Goal: Task Accomplishment & Management: Manage account settings

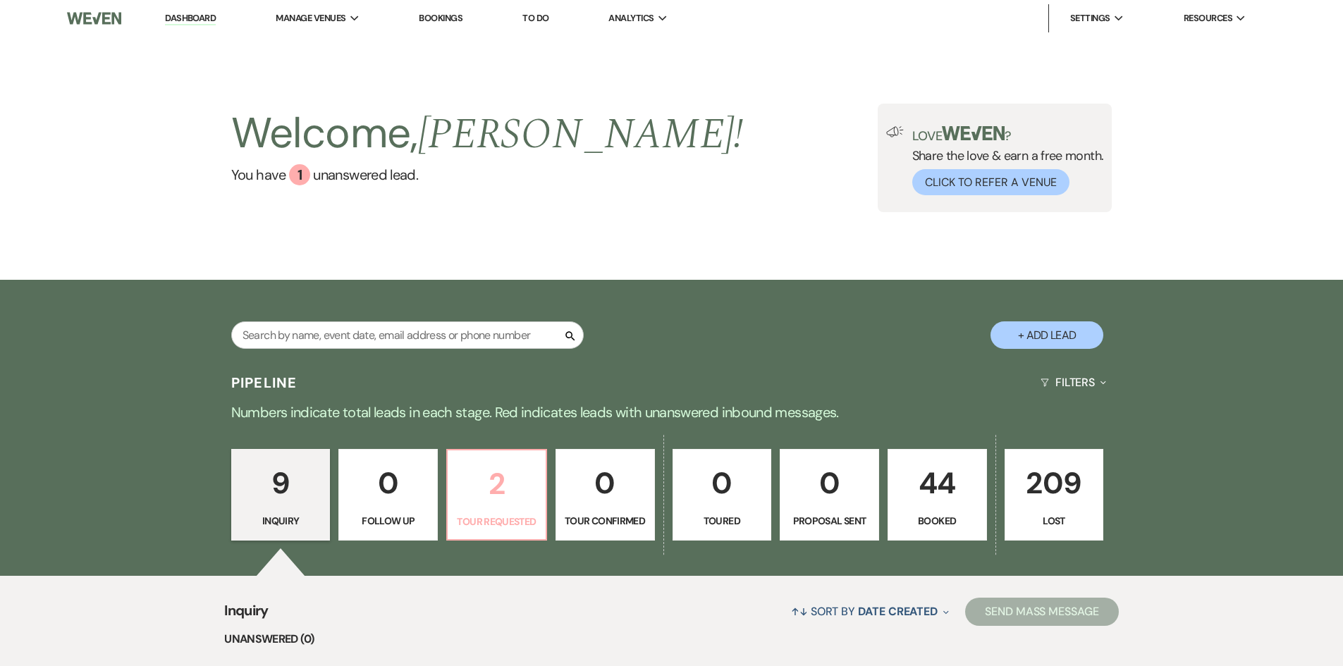
click at [503, 505] on p "2" at bounding box center [496, 483] width 81 height 47
select select "2"
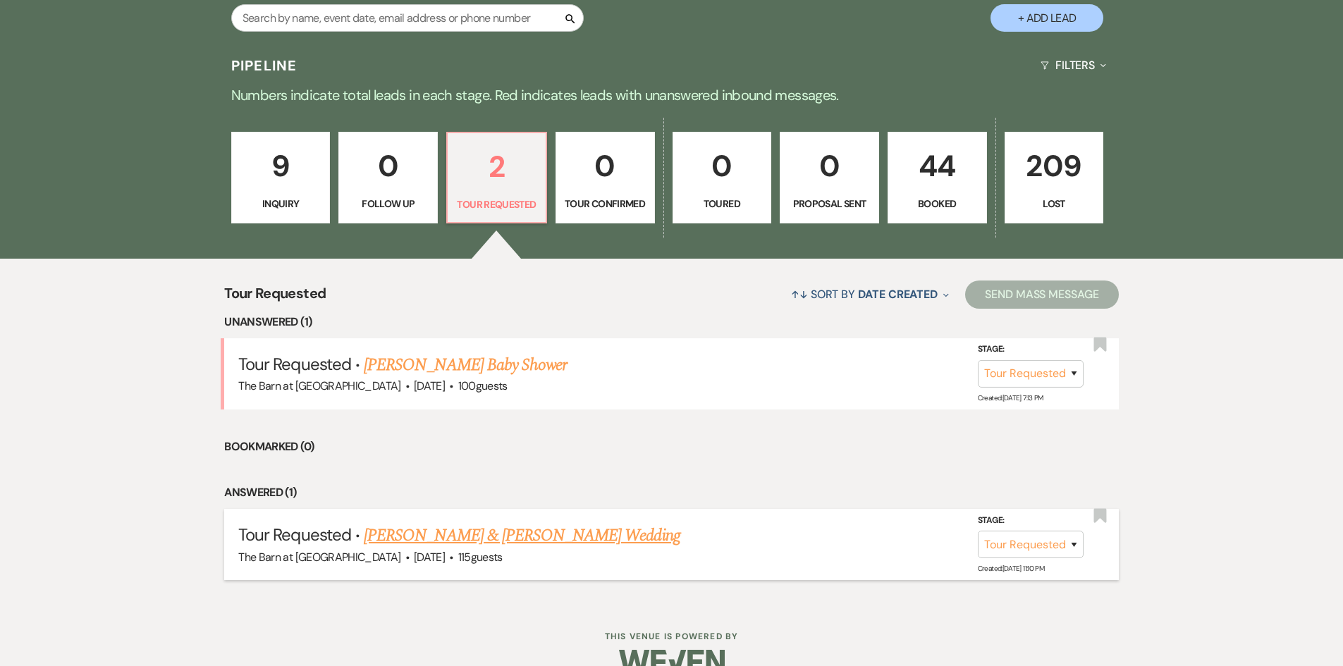
scroll to position [346, 0]
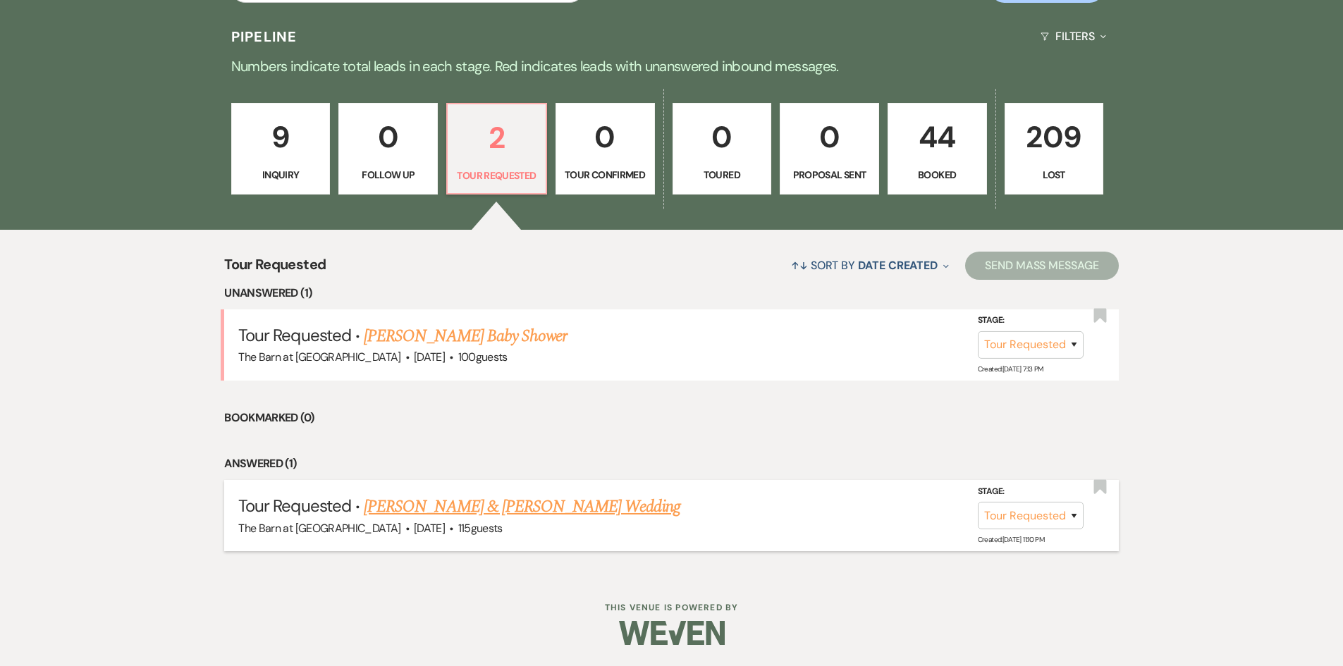
click at [505, 505] on link "[PERSON_NAME] & [PERSON_NAME] Wedding" at bounding box center [522, 506] width 316 height 25
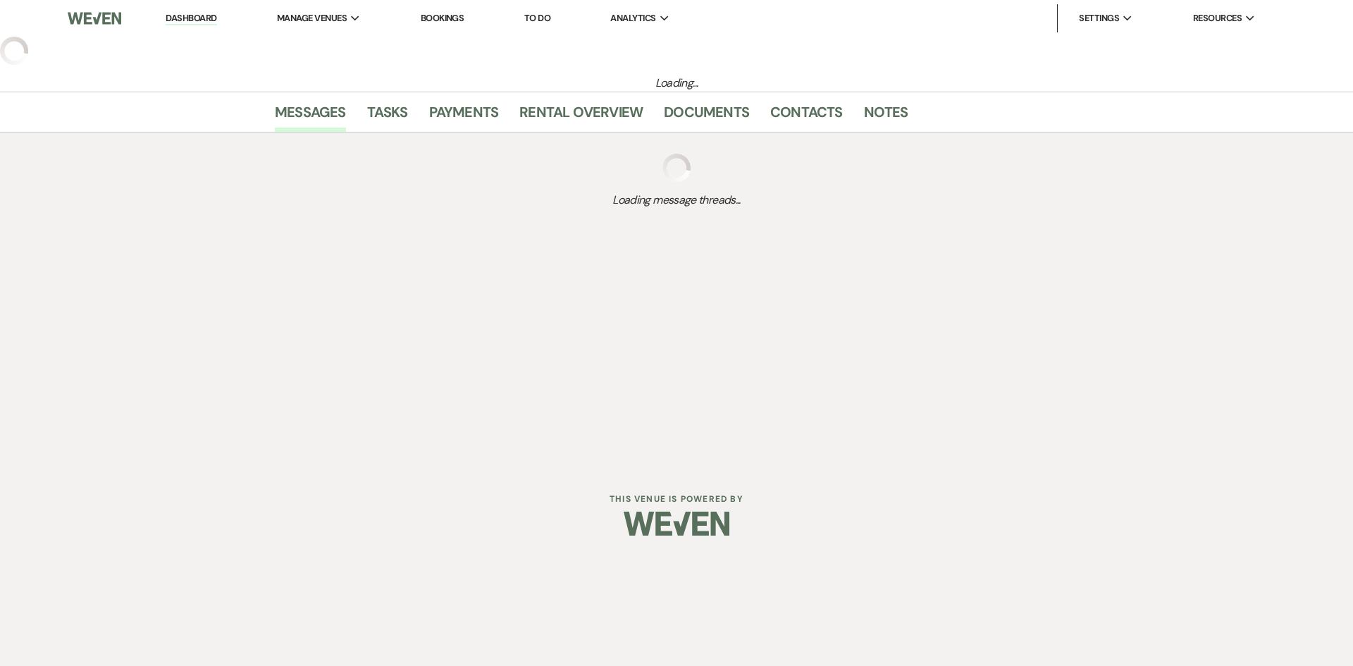
select select "2"
select select "5"
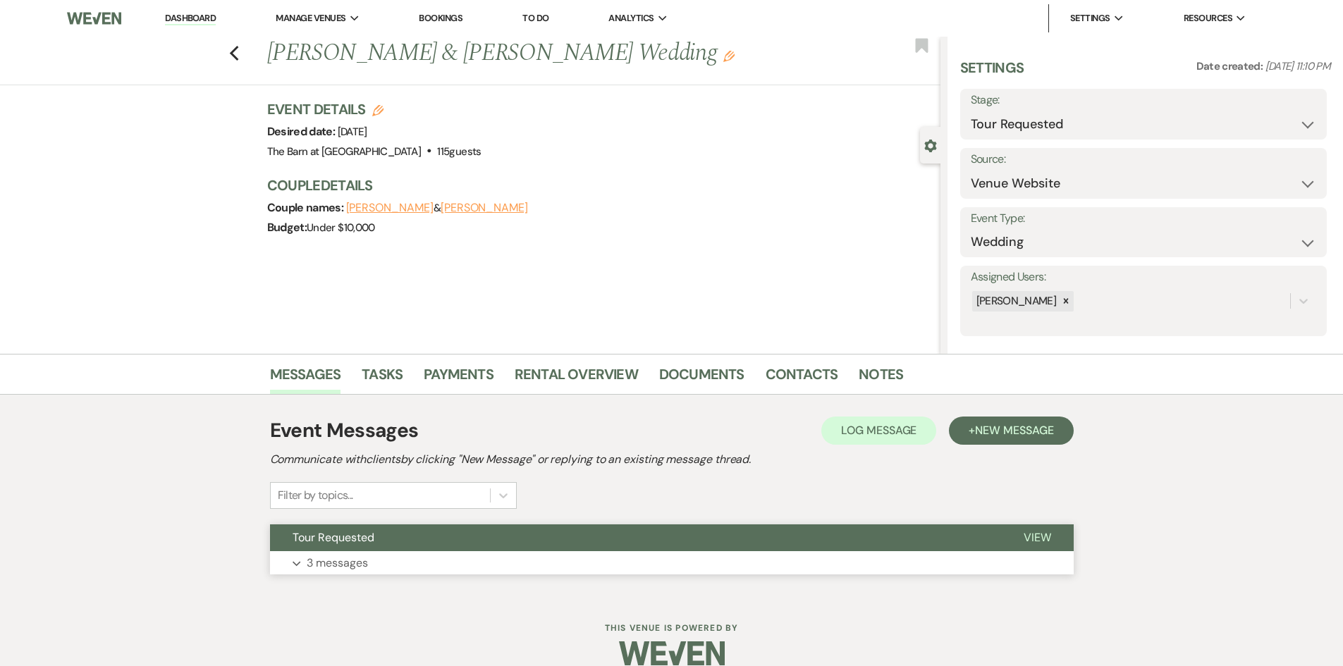
click at [346, 555] on p "3 messages" at bounding box center [337, 563] width 61 height 18
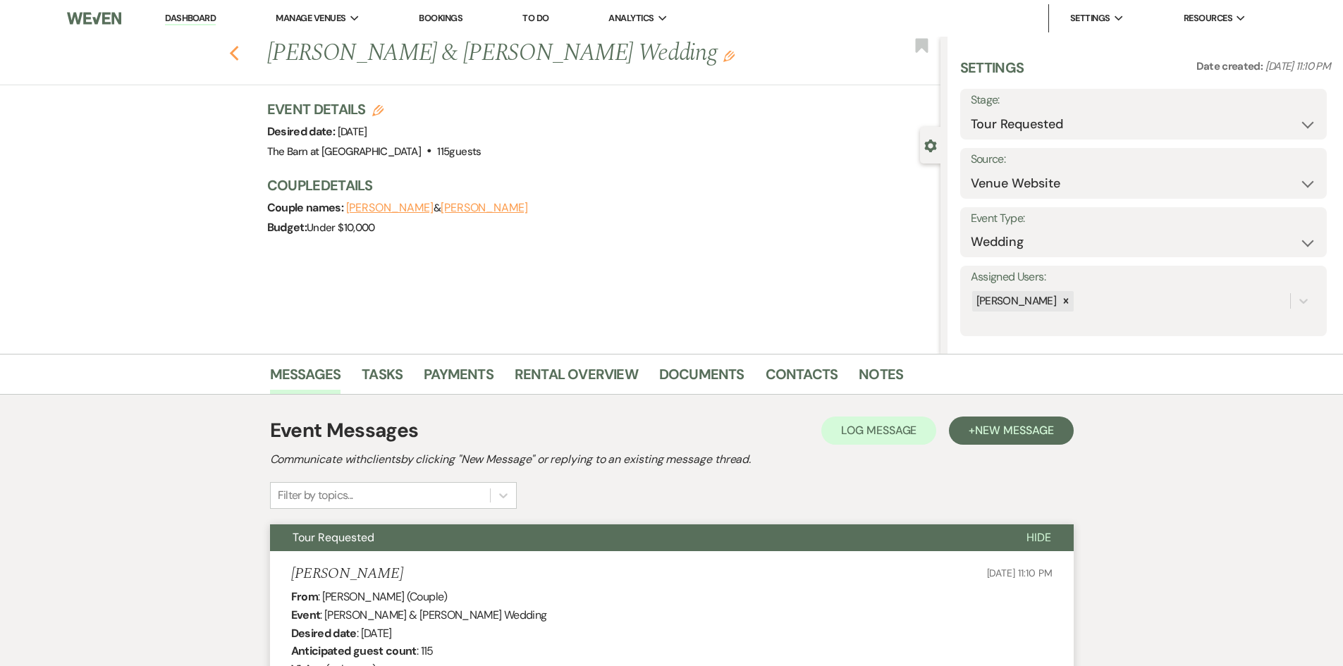
click at [240, 50] on icon "Previous" at bounding box center [234, 53] width 11 height 17
select select "2"
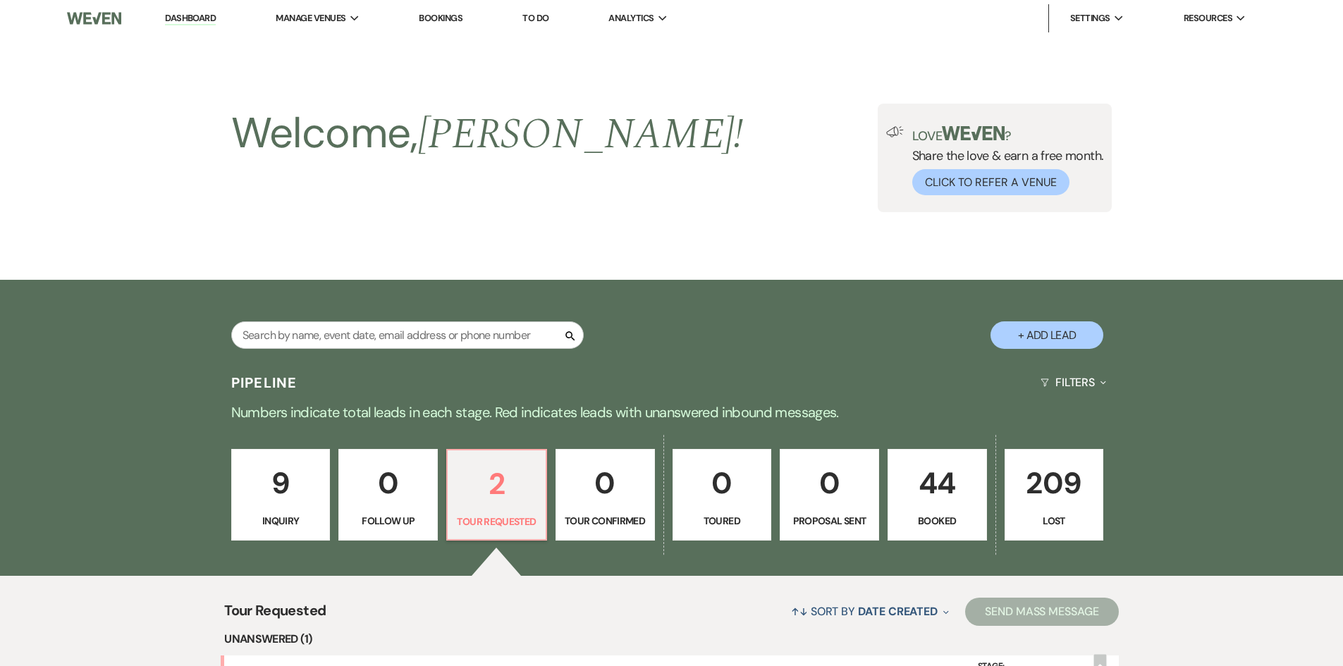
scroll to position [346, 0]
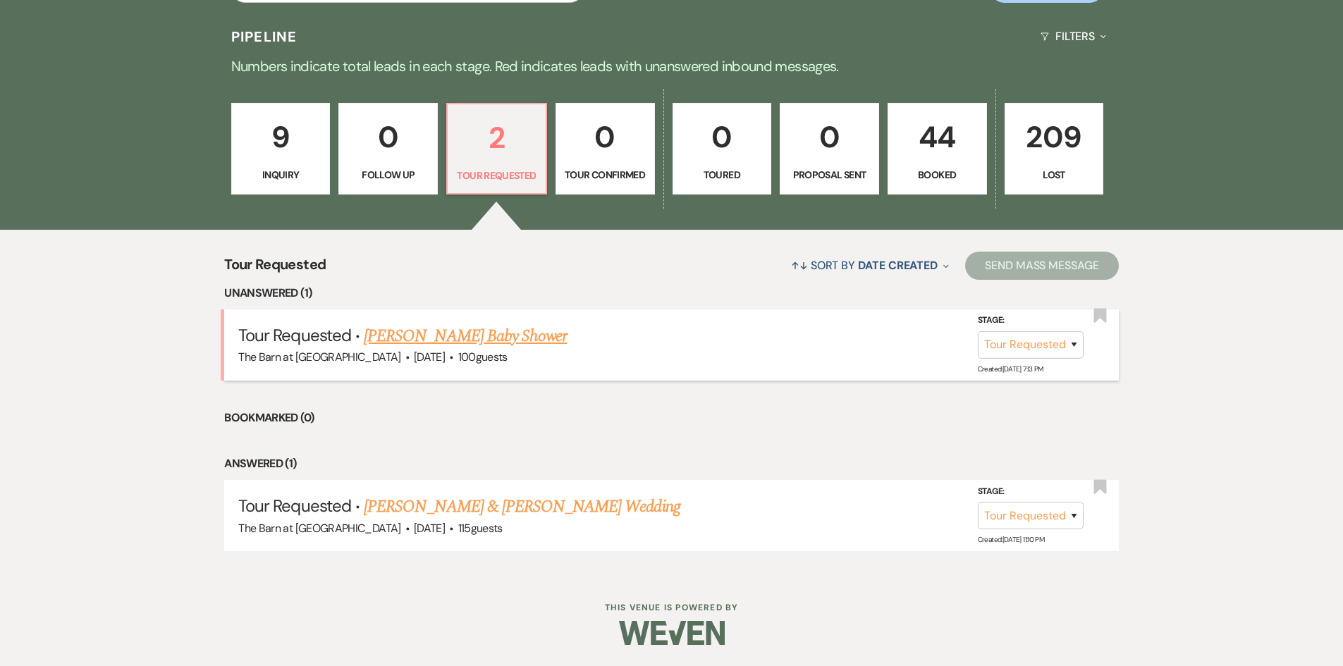
click at [436, 340] on link "[PERSON_NAME] Baby Shower" at bounding box center [465, 336] width 203 height 25
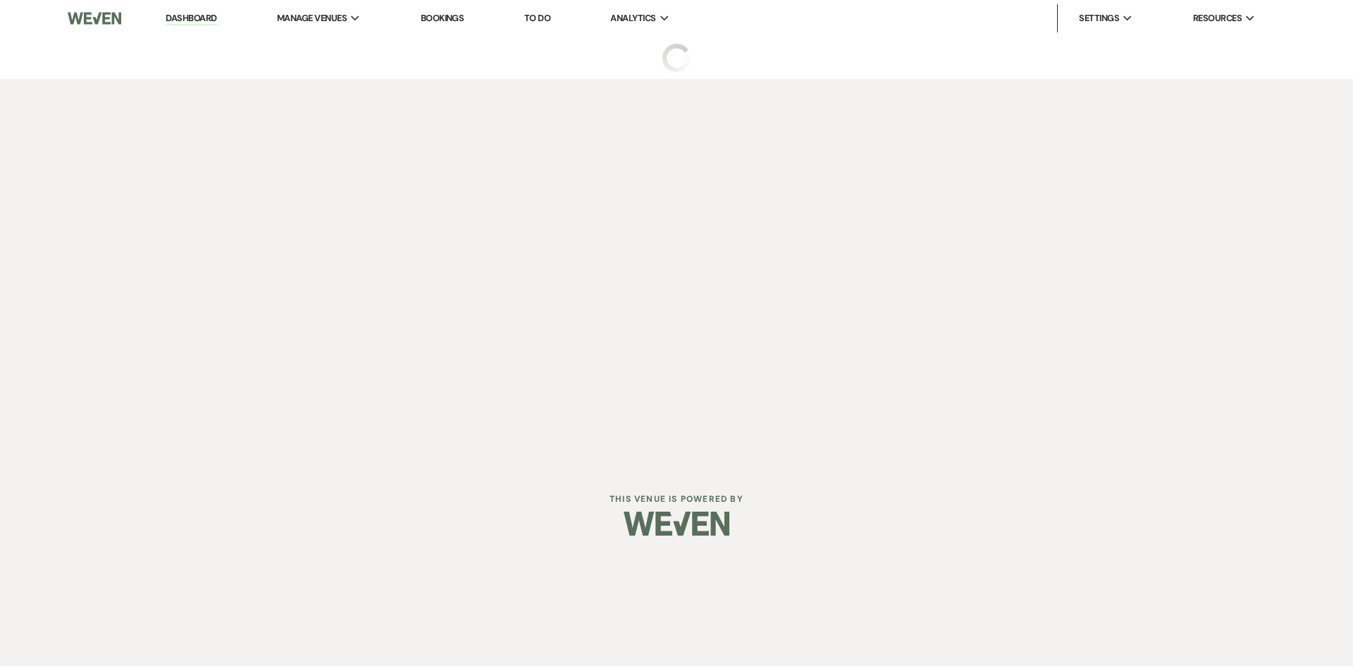
select select "2"
select select "5"
select select "3"
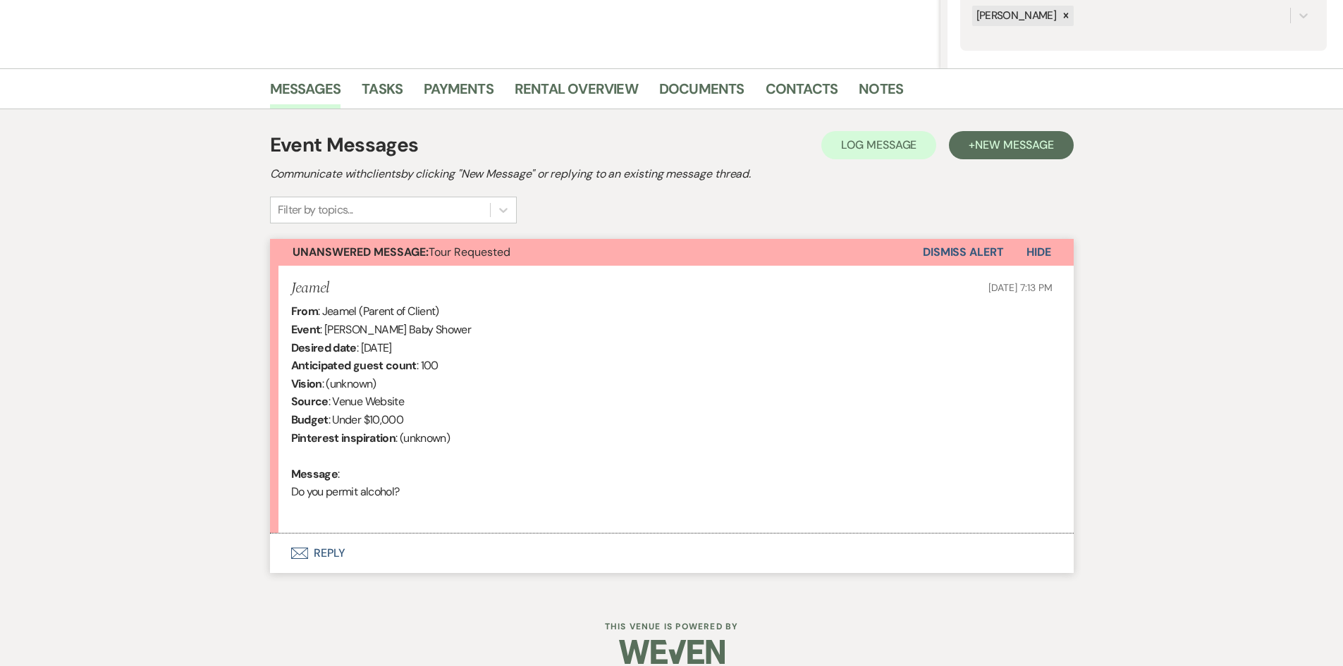
scroll to position [305, 0]
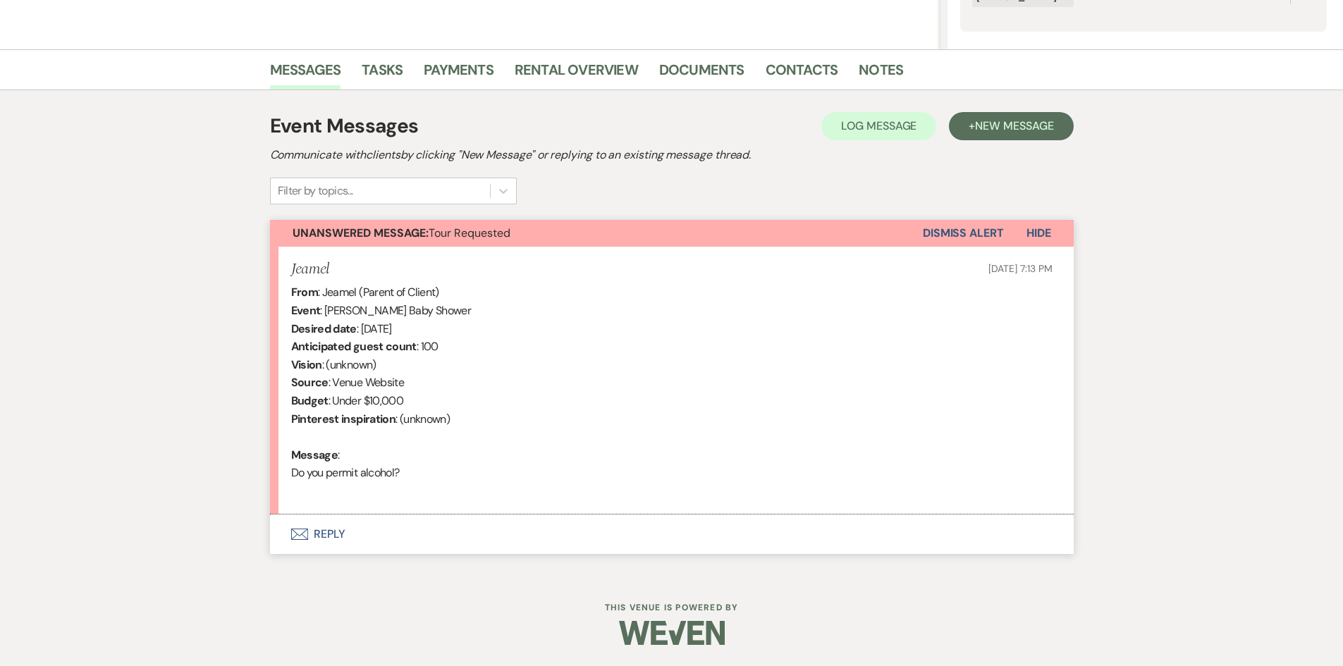
click at [340, 534] on button "Envelope Reply" at bounding box center [672, 534] width 804 height 39
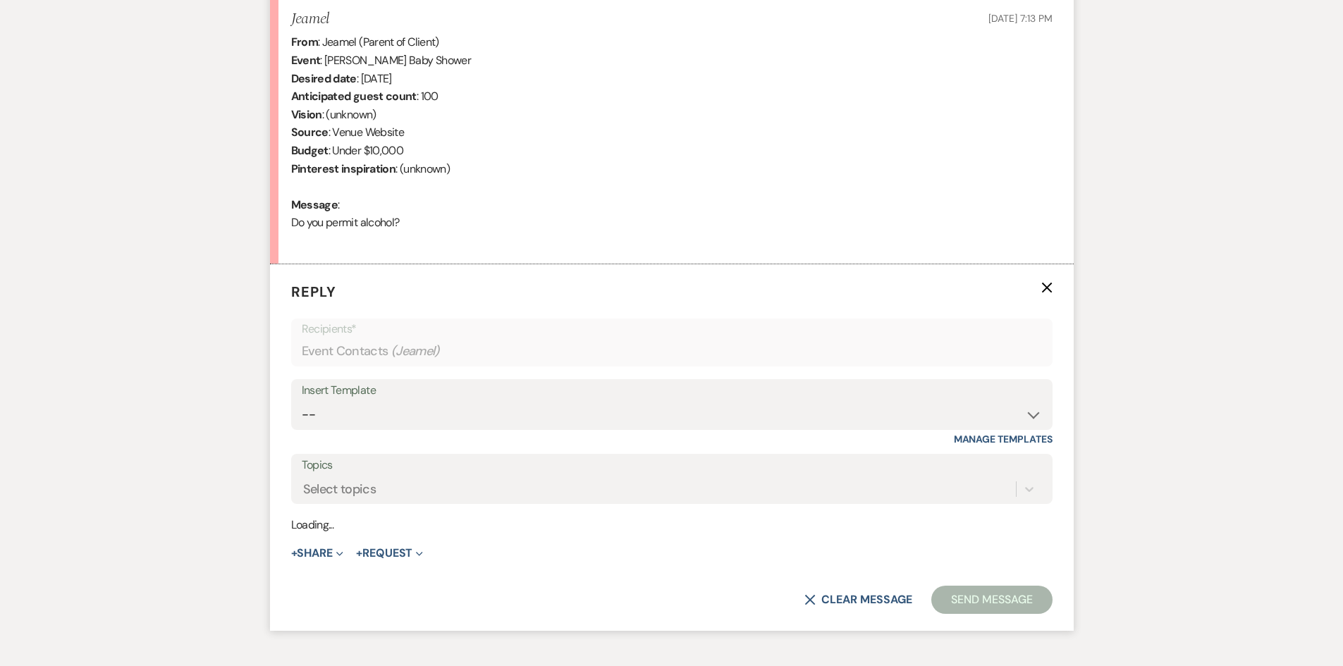
scroll to position [574, 0]
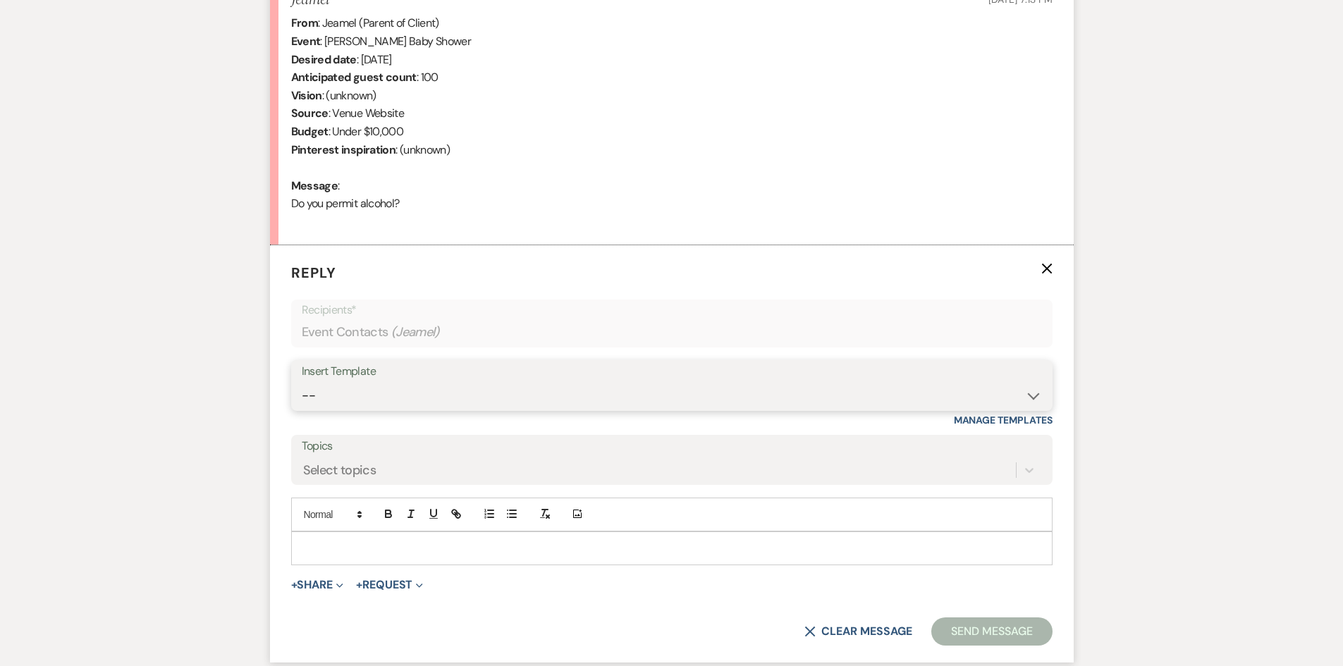
click at [397, 386] on select "-- Tour Request Response Follow Up Hourly rental initial reply Initial Wedding …" at bounding box center [672, 395] width 740 height 27
select select "3222"
click at [302, 382] on select "-- Tour Request Response Follow Up Hourly rental initial reply Initial Wedding …" at bounding box center [672, 395] width 740 height 27
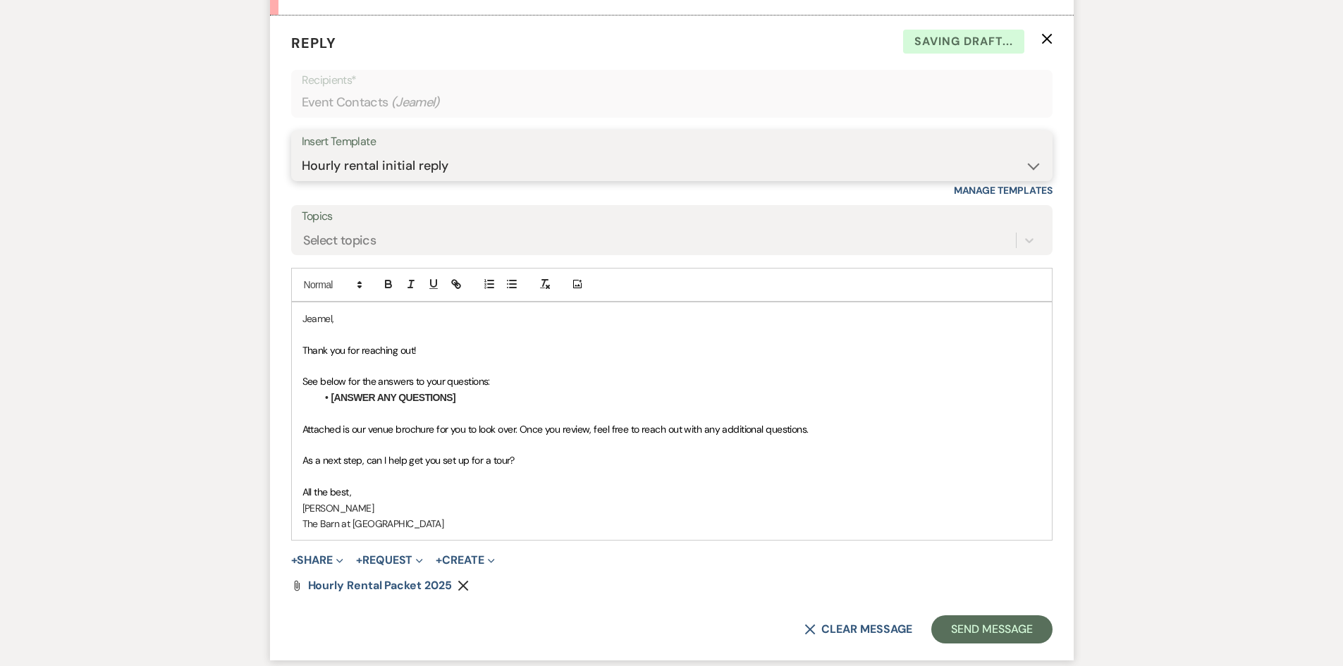
scroll to position [856, 0]
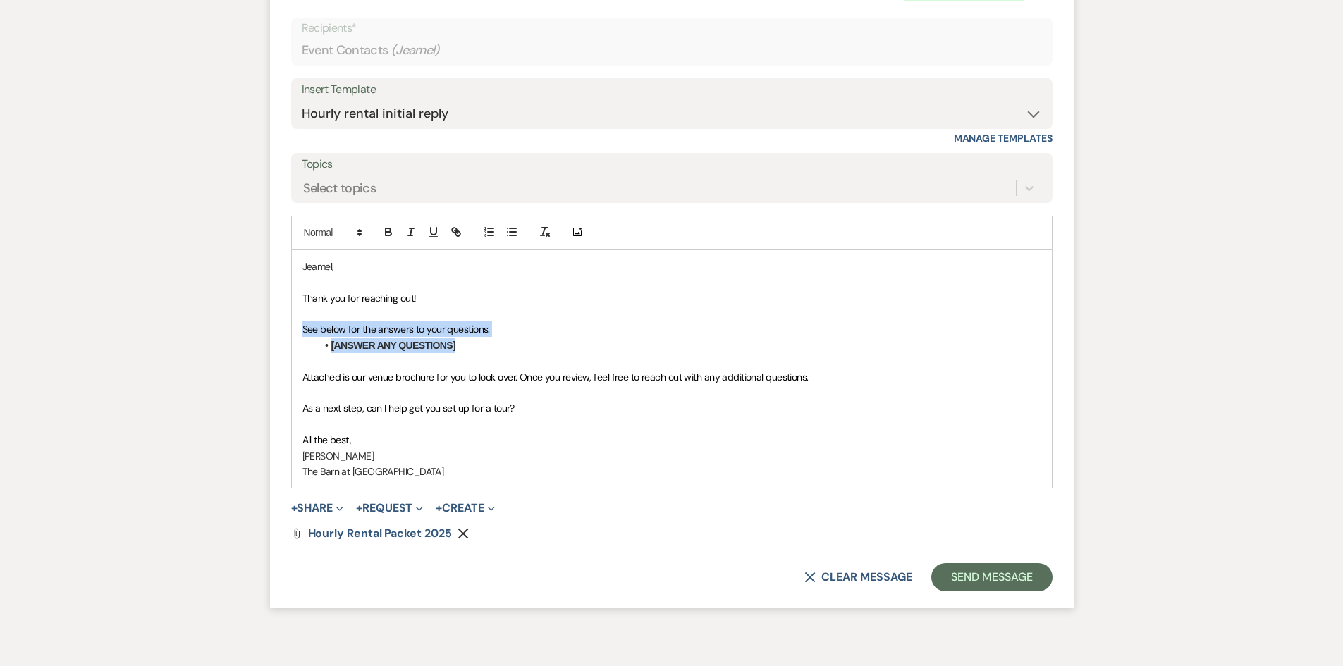
drag, startPoint x: 465, startPoint y: 347, endPoint x: 274, endPoint y: 324, distance: 191.7
click at [274, 324] on form "Reply X Saving draft... Recipients* Event Contacts ( Jeamel ) Insert Template -…" at bounding box center [672, 285] width 804 height 645
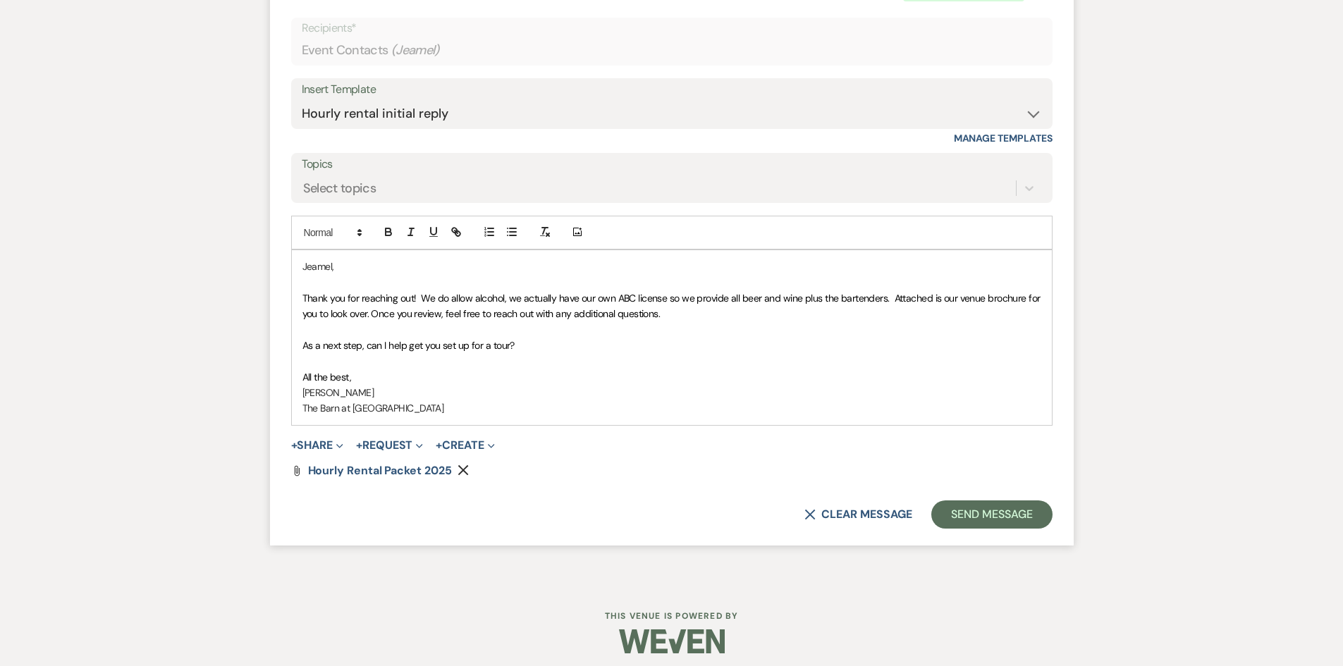
drag, startPoint x: 367, startPoint y: 314, endPoint x: 471, endPoint y: 360, distance: 113.3
click at [368, 314] on span "Thank you for reaching out! We do allow alcohol, we actually have our own ABC l…" at bounding box center [672, 306] width 740 height 28
click at [316, 448] on button "+ Share Expand" at bounding box center [317, 445] width 53 height 11
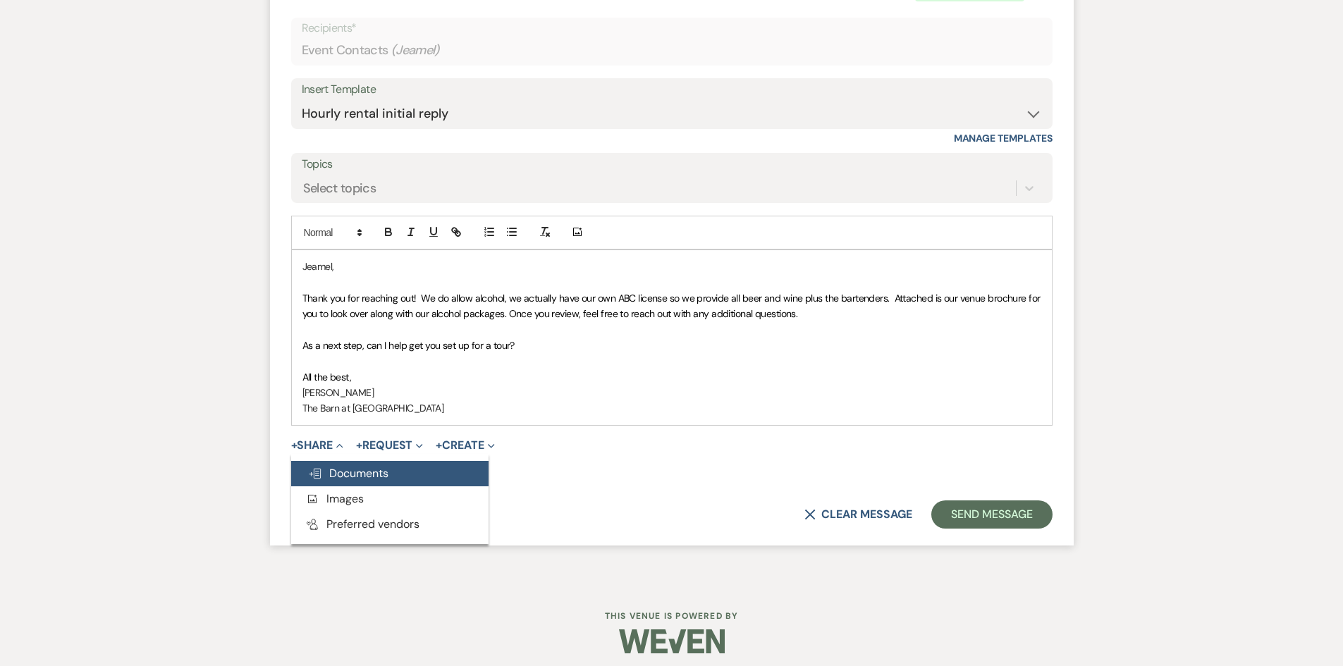
click at [342, 484] on button "Doc Upload Documents" at bounding box center [389, 473] width 197 height 25
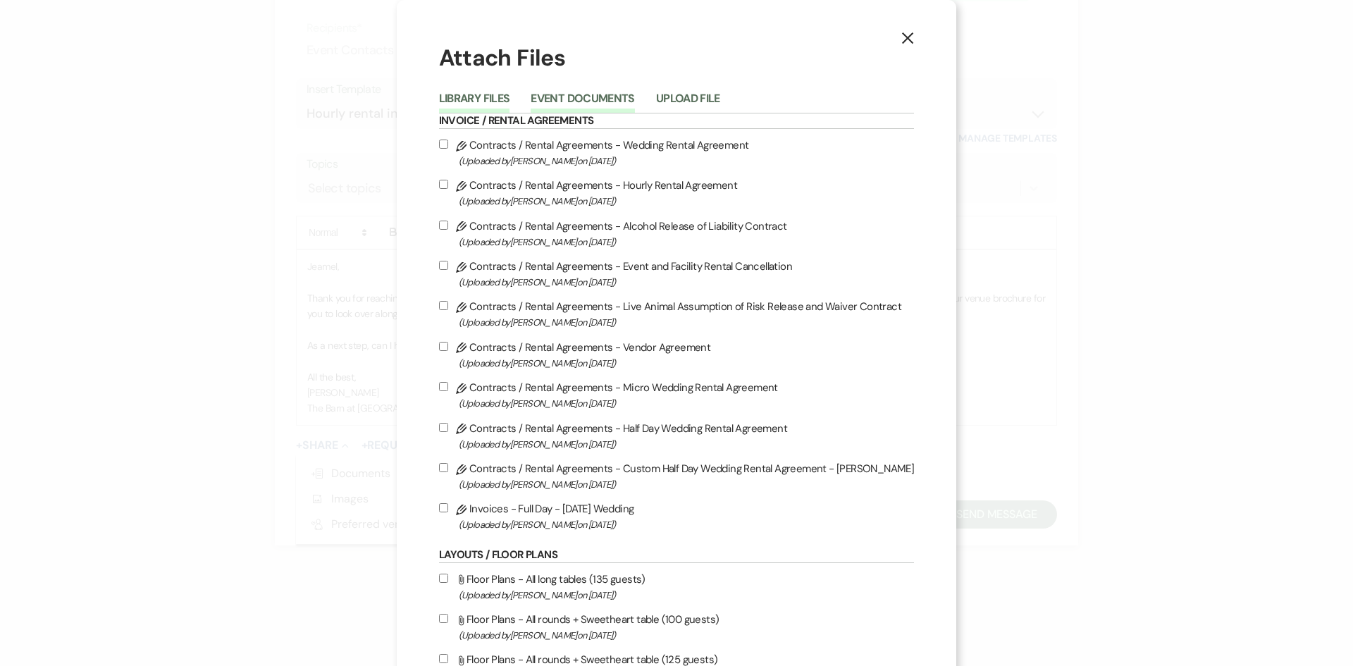
drag, startPoint x: 617, startPoint y: 104, endPoint x: 634, endPoint y: 106, distance: 16.3
click at [622, 104] on button "Event Documents" at bounding box center [583, 103] width 104 height 20
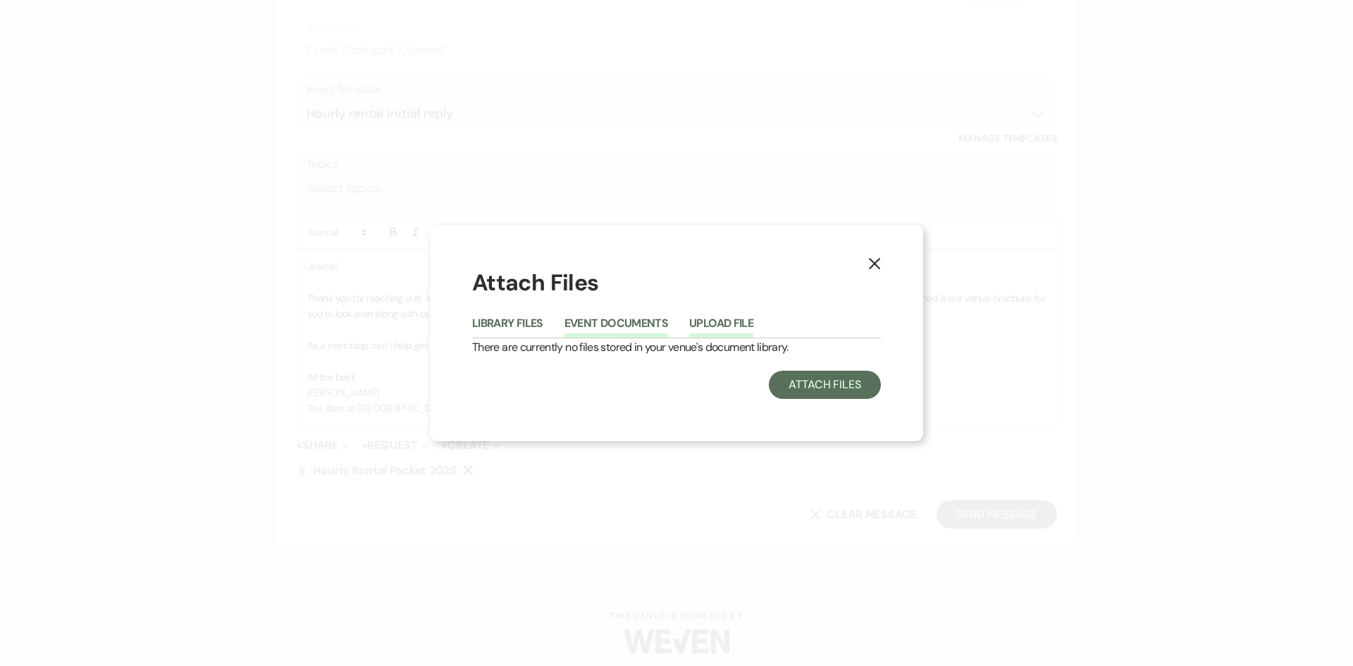
click at [731, 318] on button "Upload File" at bounding box center [721, 328] width 64 height 20
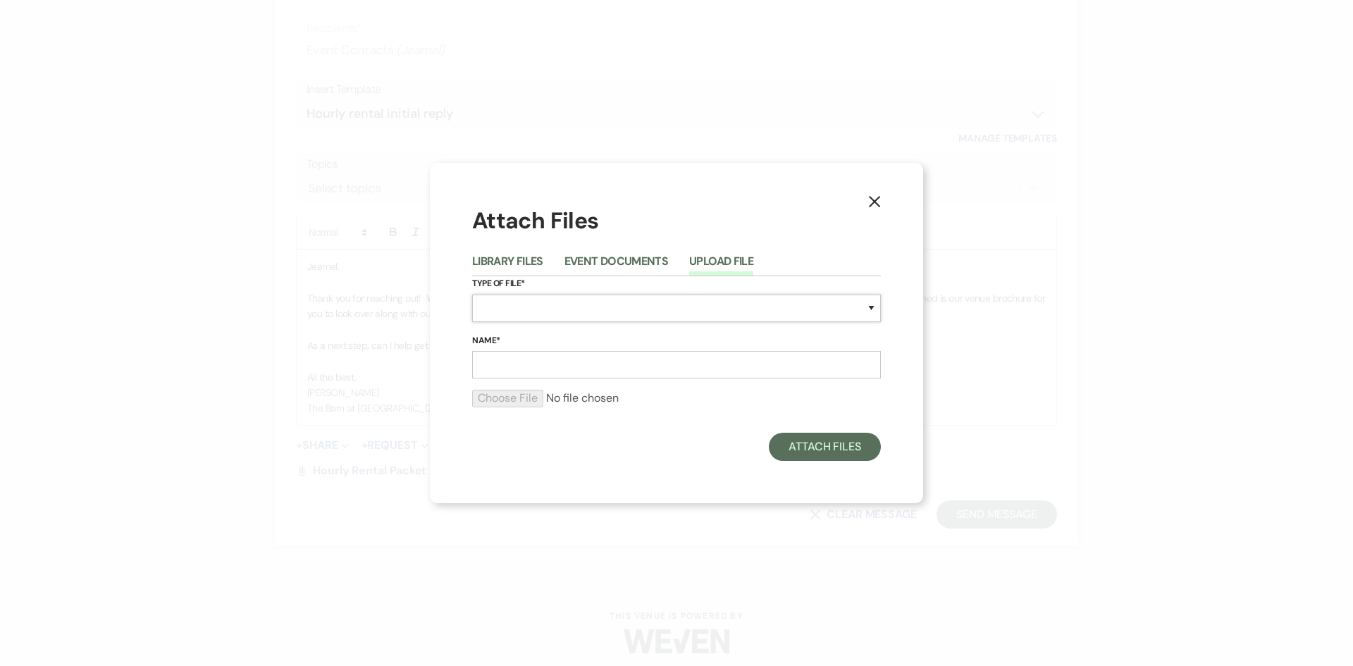
click at [544, 303] on select "Special Event Insurance Vendor Certificate of Insurance Contracts / Rental Agre…" at bounding box center [676, 308] width 409 height 27
select select "70"
click at [472, 295] on select "Special Event Insurance Vendor Certificate of Insurance Contracts / Rental Agre…" at bounding box center [676, 308] width 409 height 27
click at [538, 354] on input "Name*" at bounding box center [676, 364] width 409 height 27
type input "Sandcastle Bar Packages"
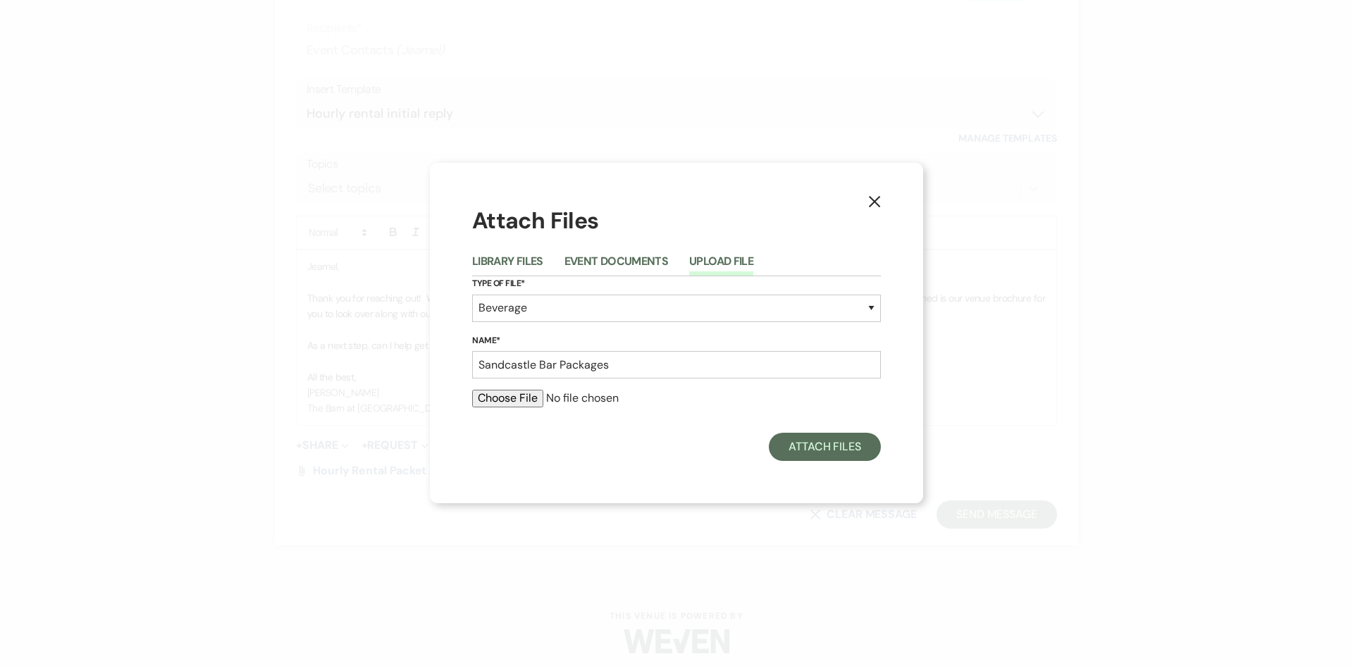
click at [536, 400] on input "file" at bounding box center [676, 398] width 409 height 17
type input "C:\fakepath\Sandcastle Bar Packages.pdf"
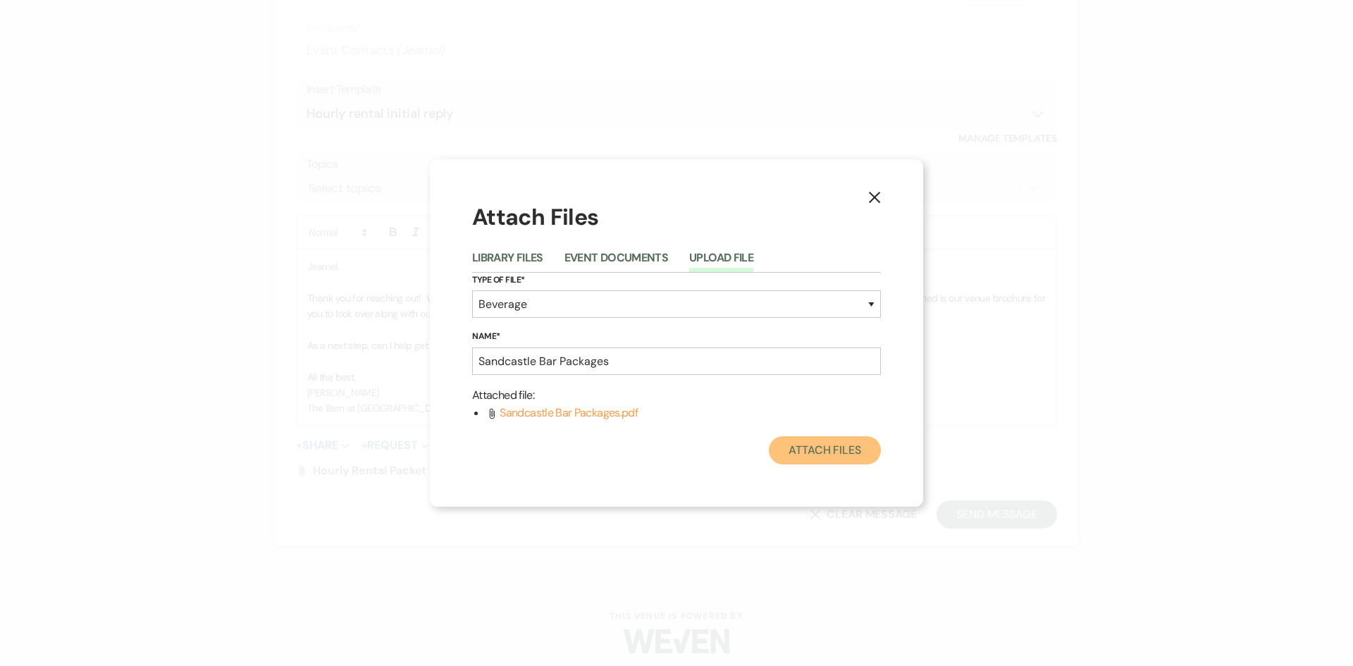
click at [801, 447] on button "Attach Files" at bounding box center [825, 450] width 112 height 28
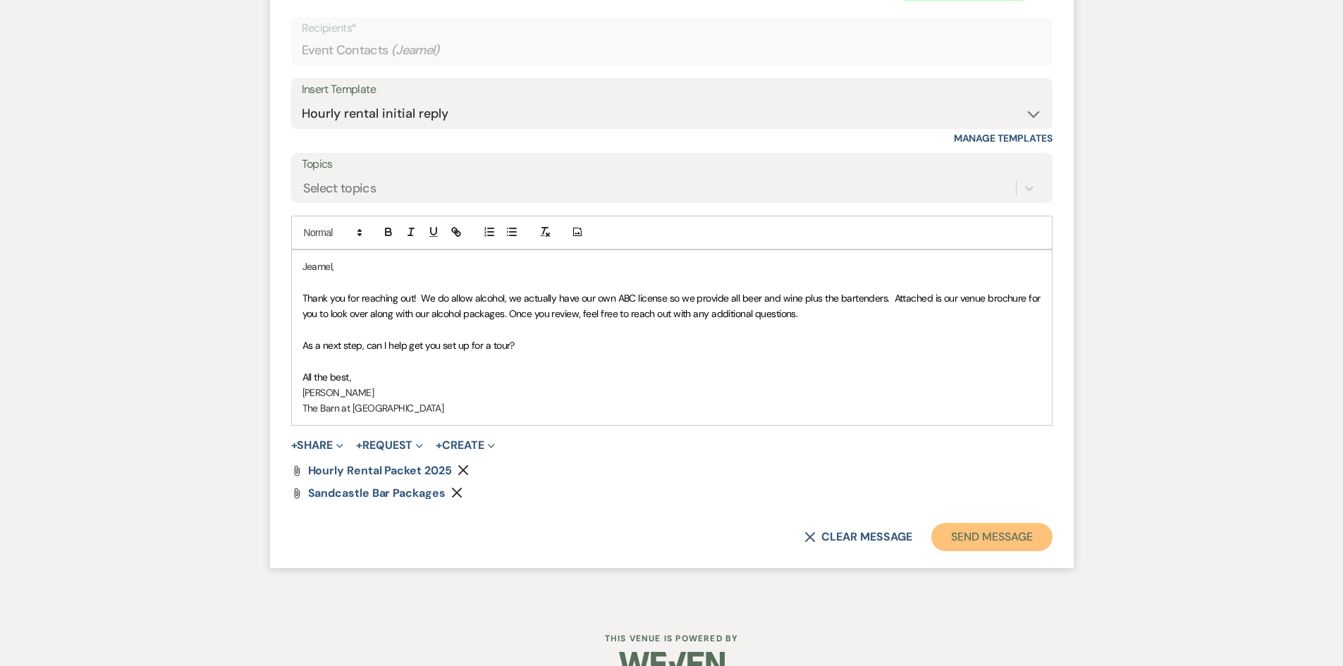
click at [967, 537] on button "Send Message" at bounding box center [991, 537] width 121 height 28
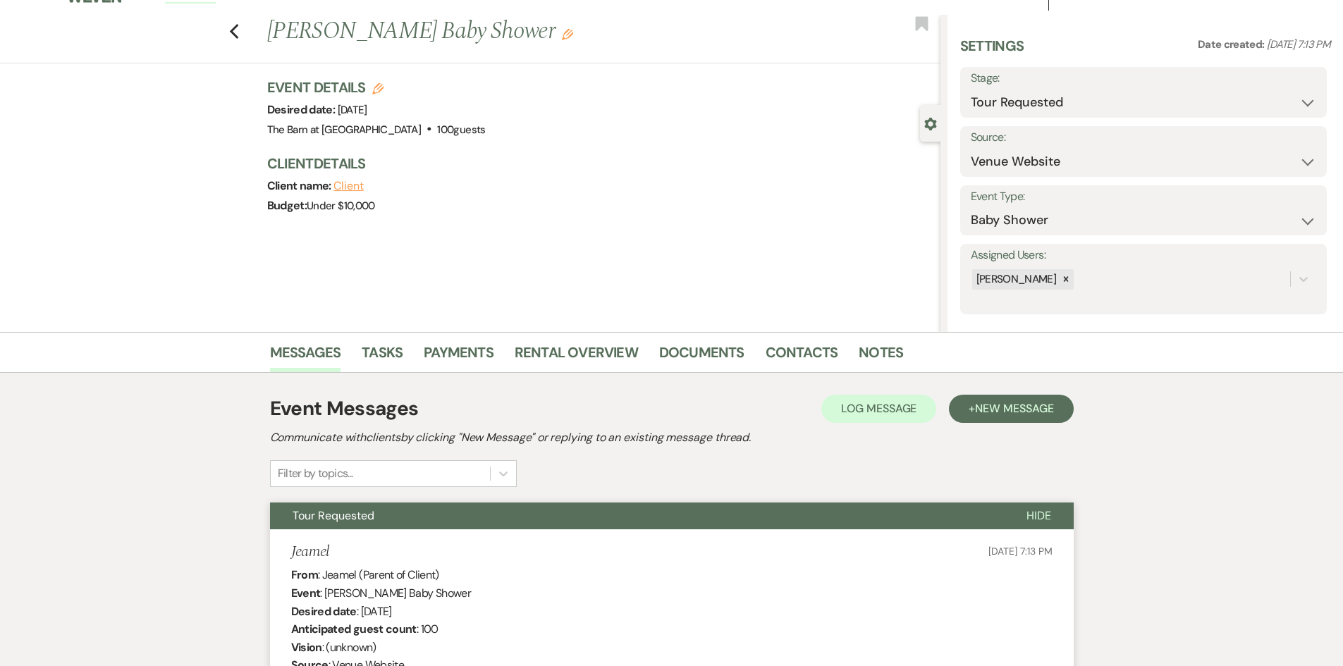
scroll to position [0, 0]
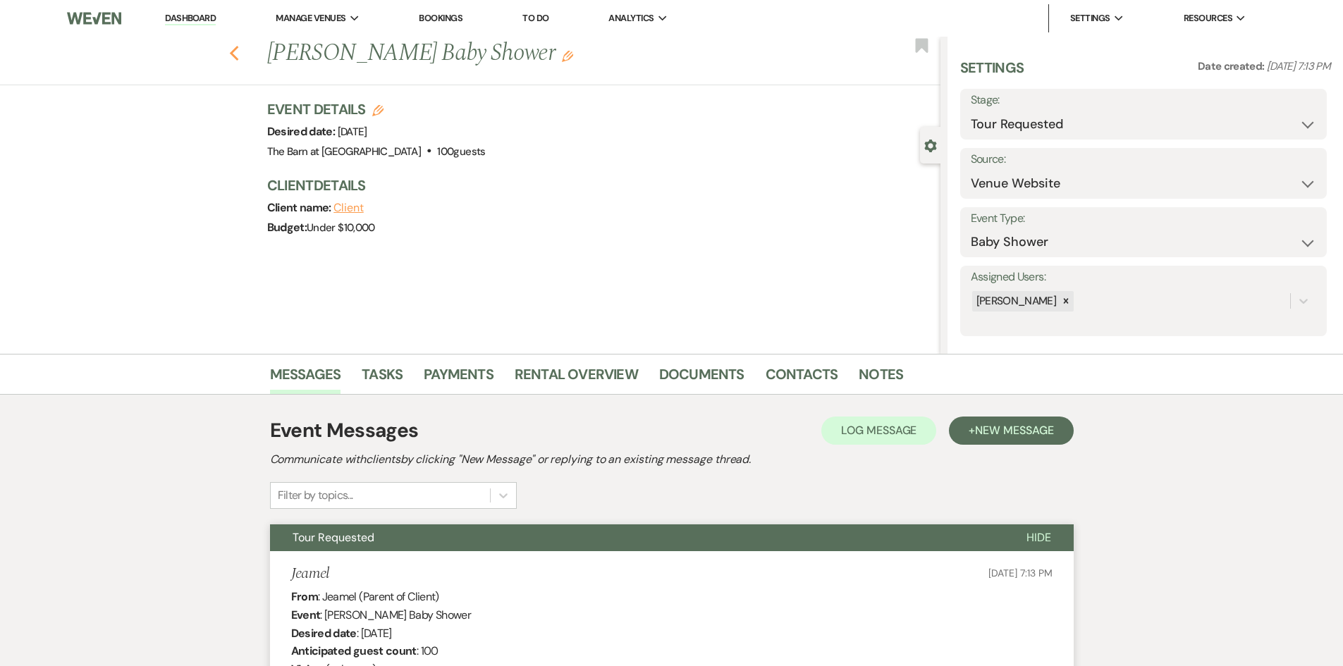
click at [234, 51] on icon "Previous" at bounding box center [234, 53] width 11 height 17
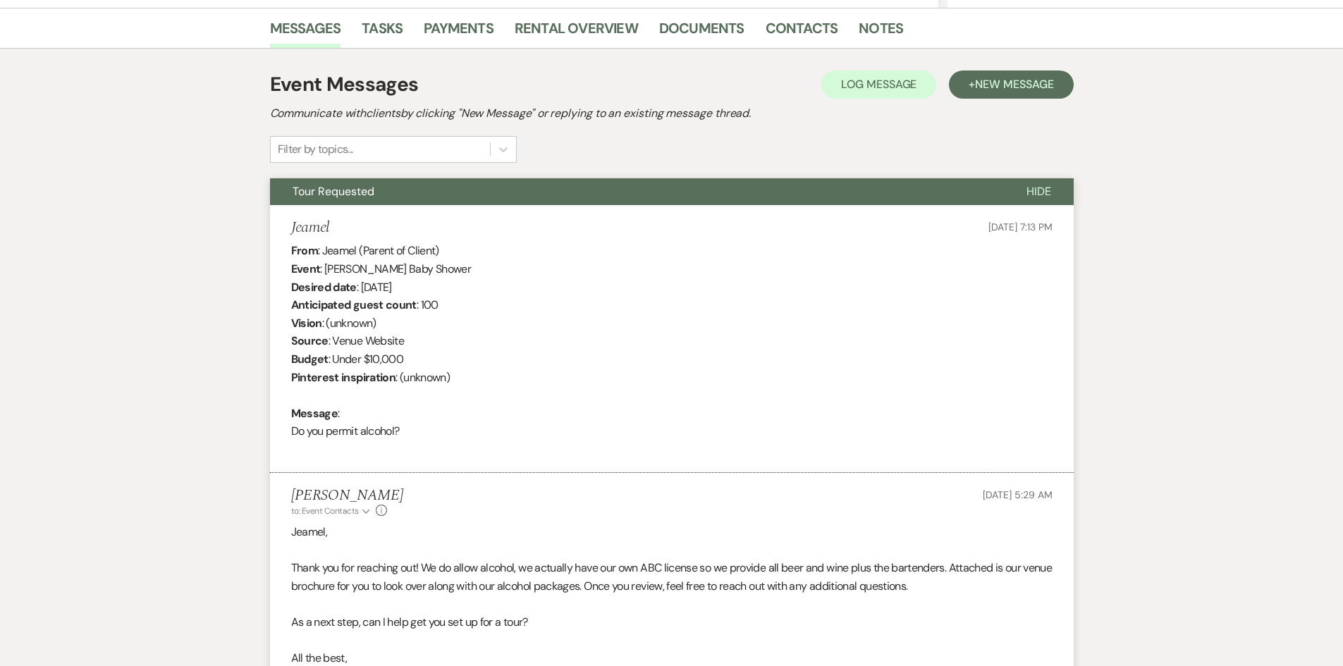
select select "2"
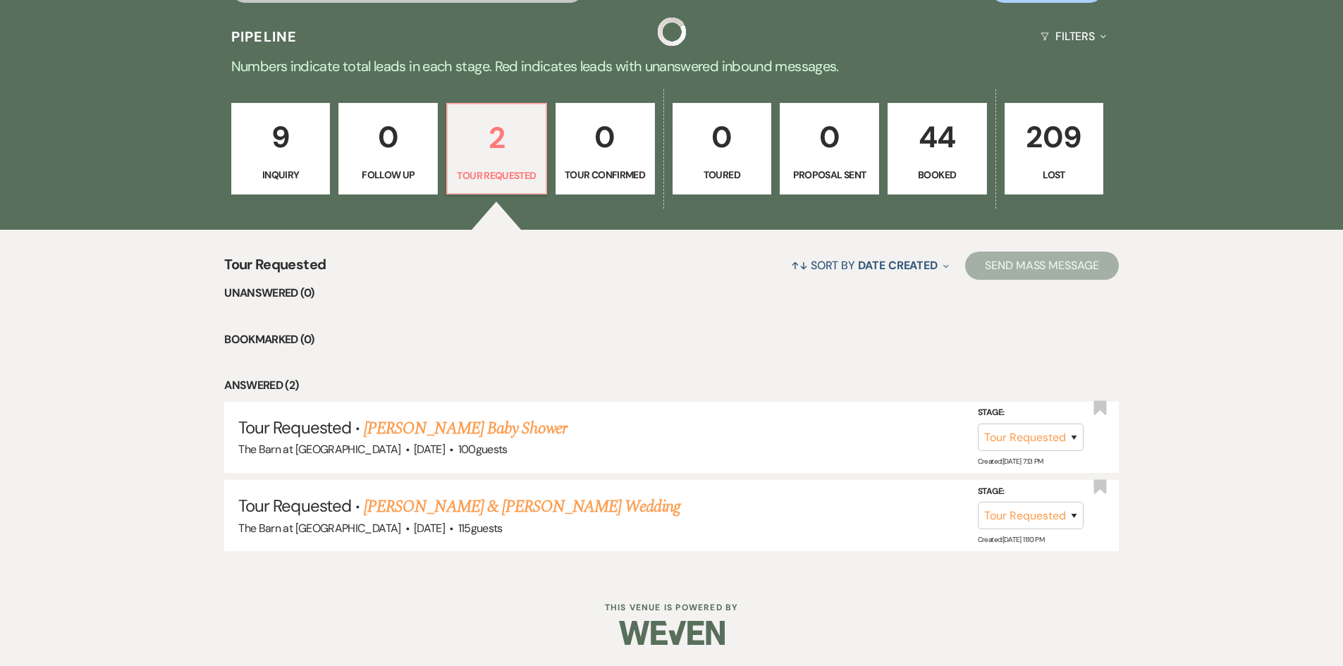
scroll to position [345, 0]
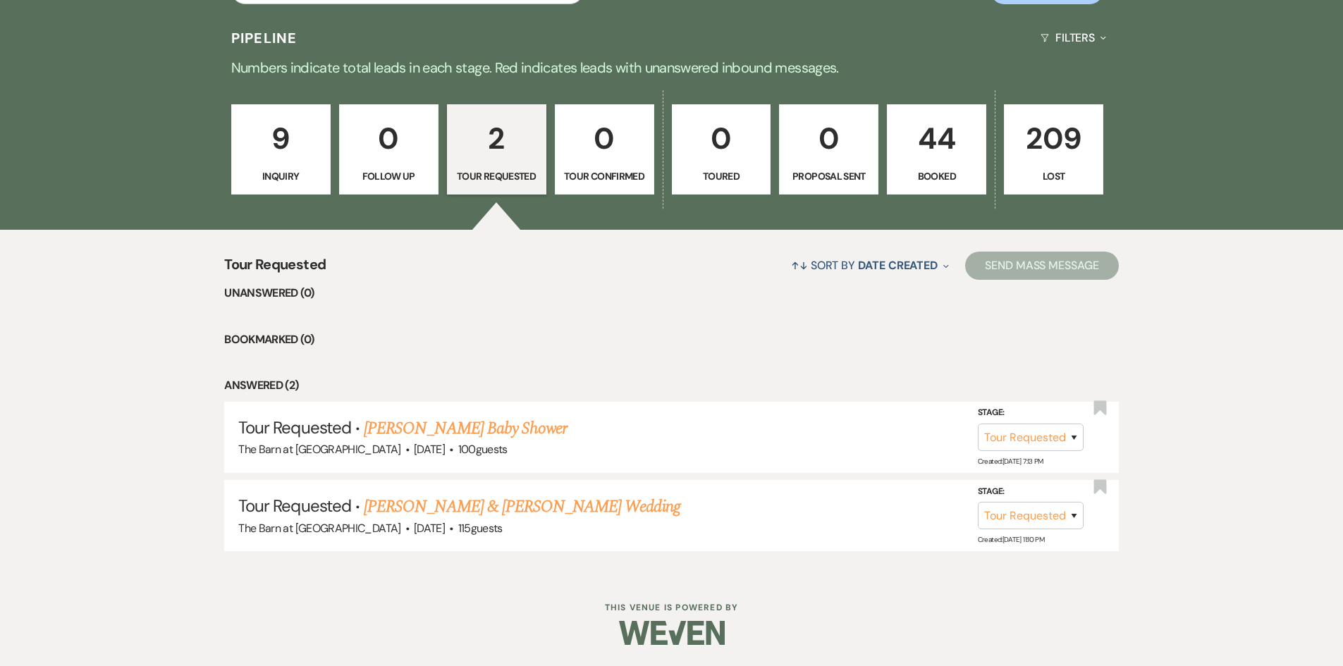
click at [295, 163] on link "9 Inquiry" at bounding box center [280, 149] width 99 height 90
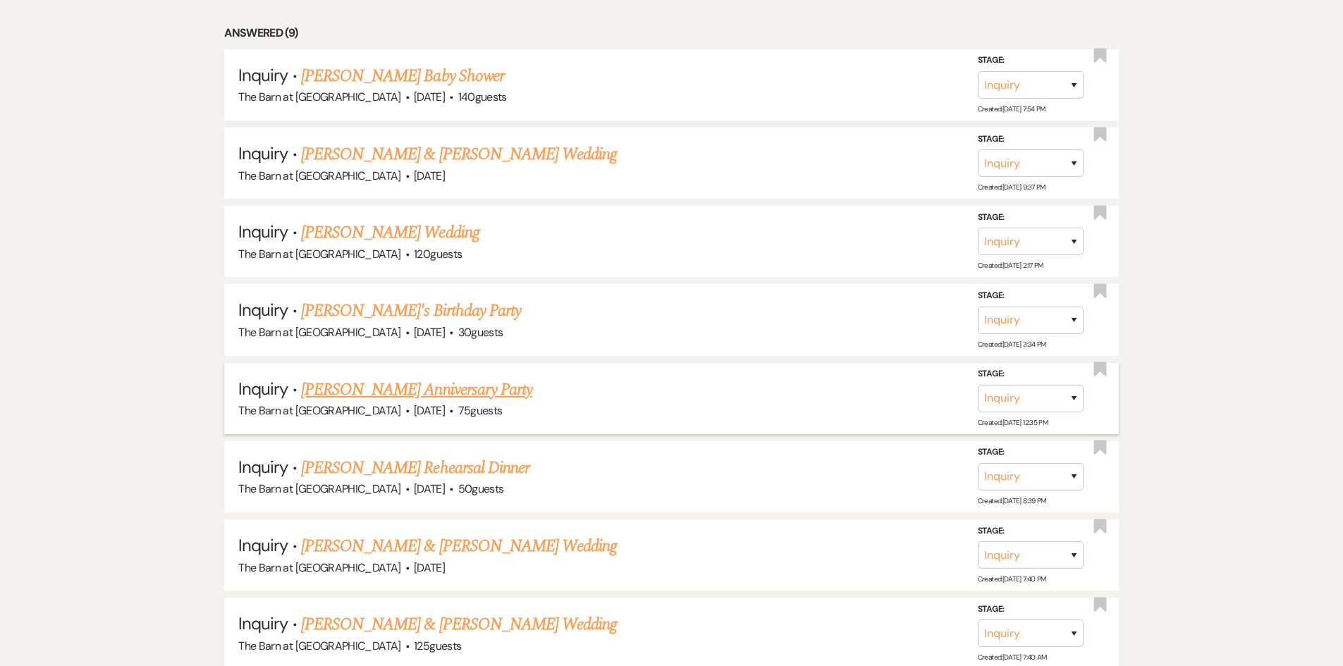
scroll to position [893, 0]
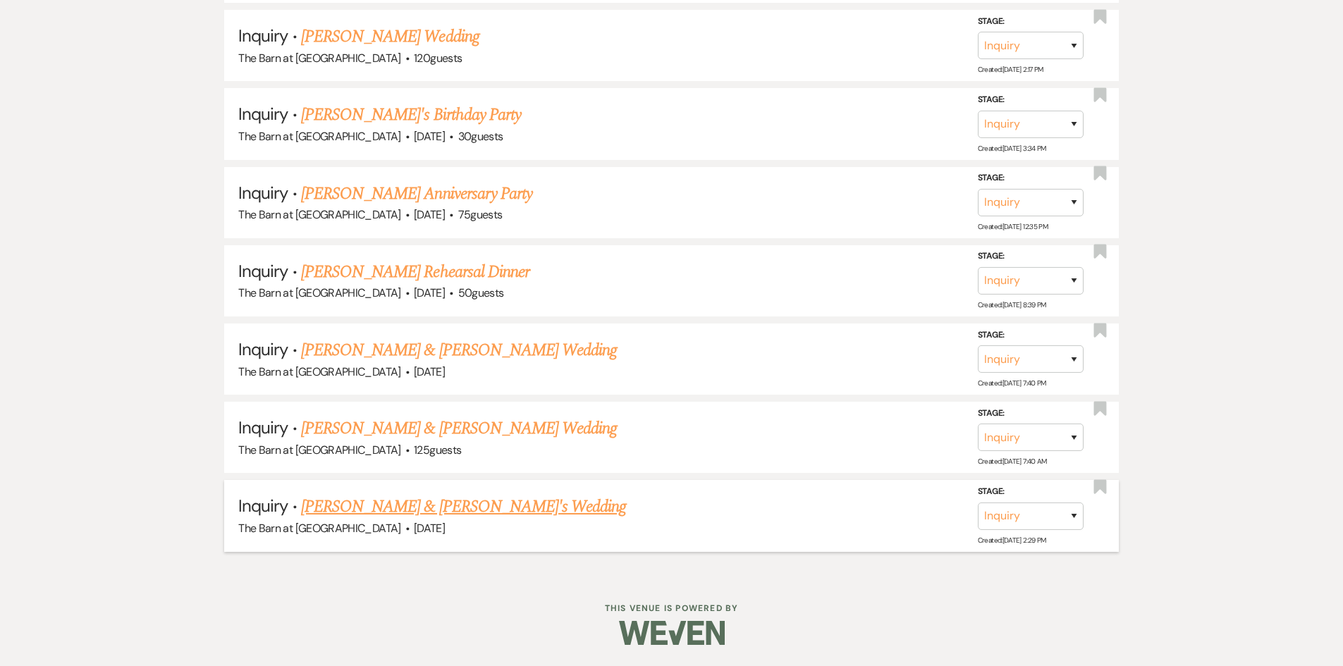
click at [444, 502] on link "[PERSON_NAME] & [PERSON_NAME]'s Wedding" at bounding box center [464, 506] width 326 height 25
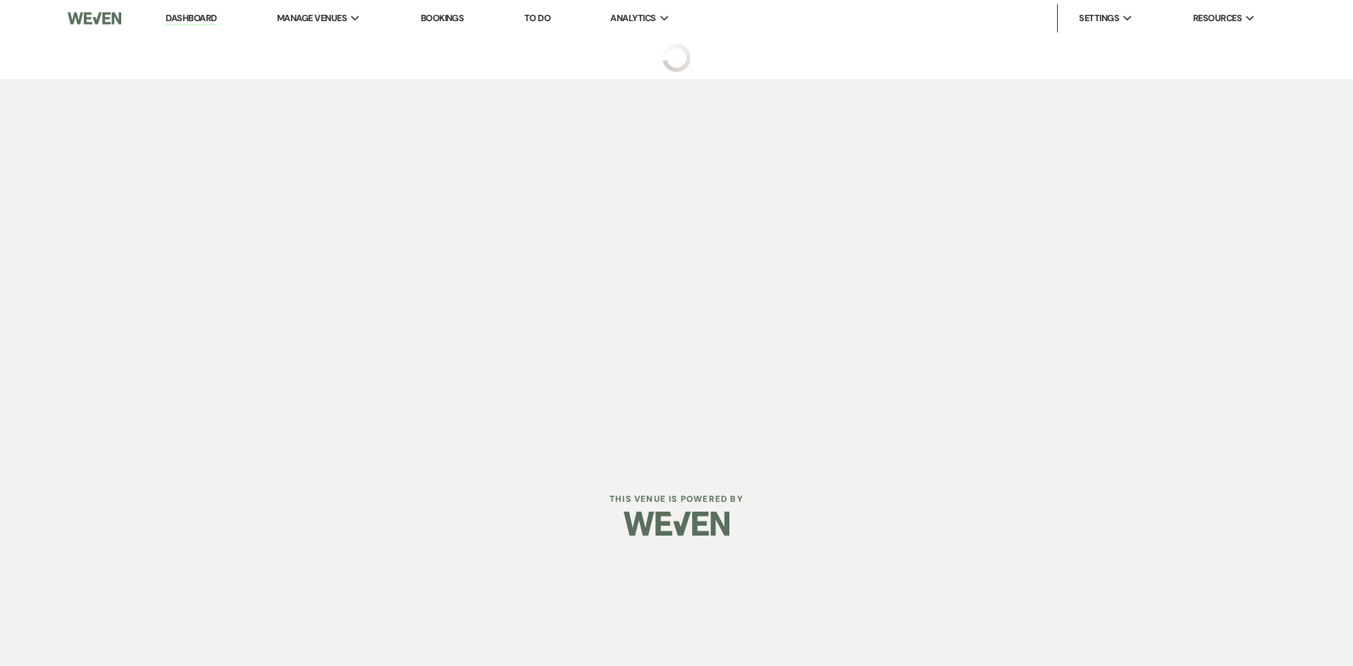
select select "5"
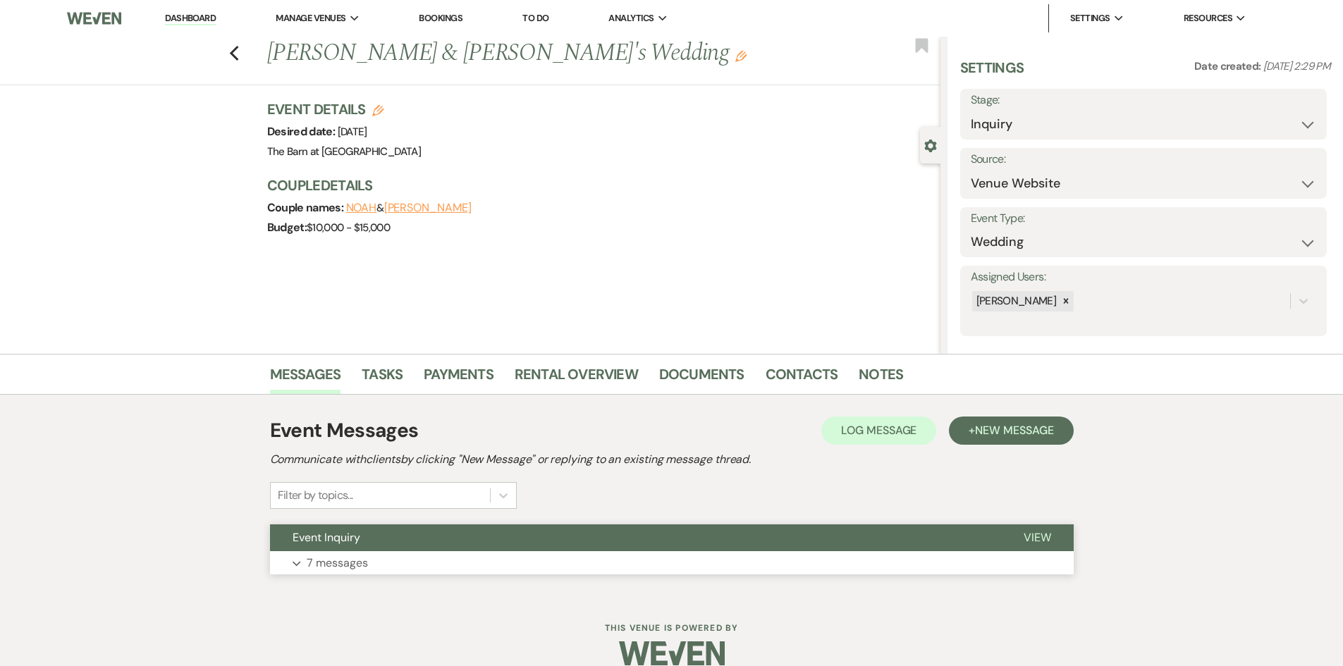
click at [337, 555] on p "7 messages" at bounding box center [337, 563] width 61 height 18
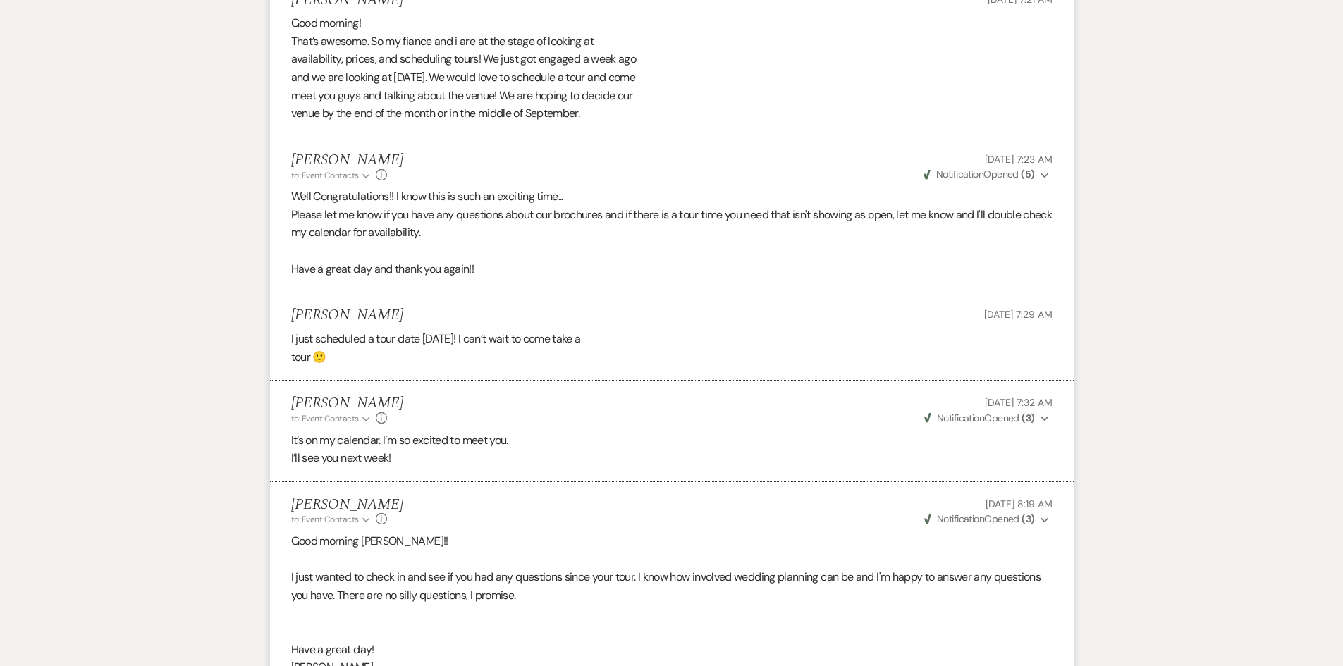
scroll to position [1043, 0]
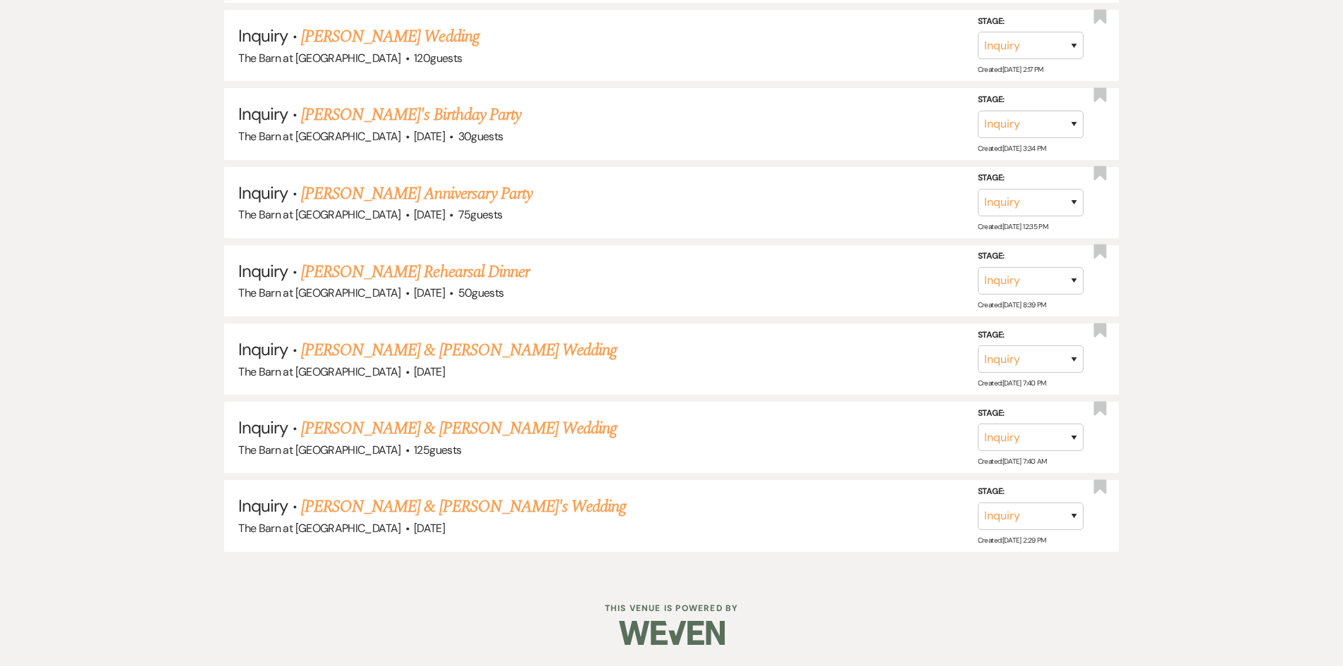
scroll to position [893, 0]
click at [429, 422] on link "[PERSON_NAME] & [PERSON_NAME] Wedding" at bounding box center [459, 428] width 316 height 25
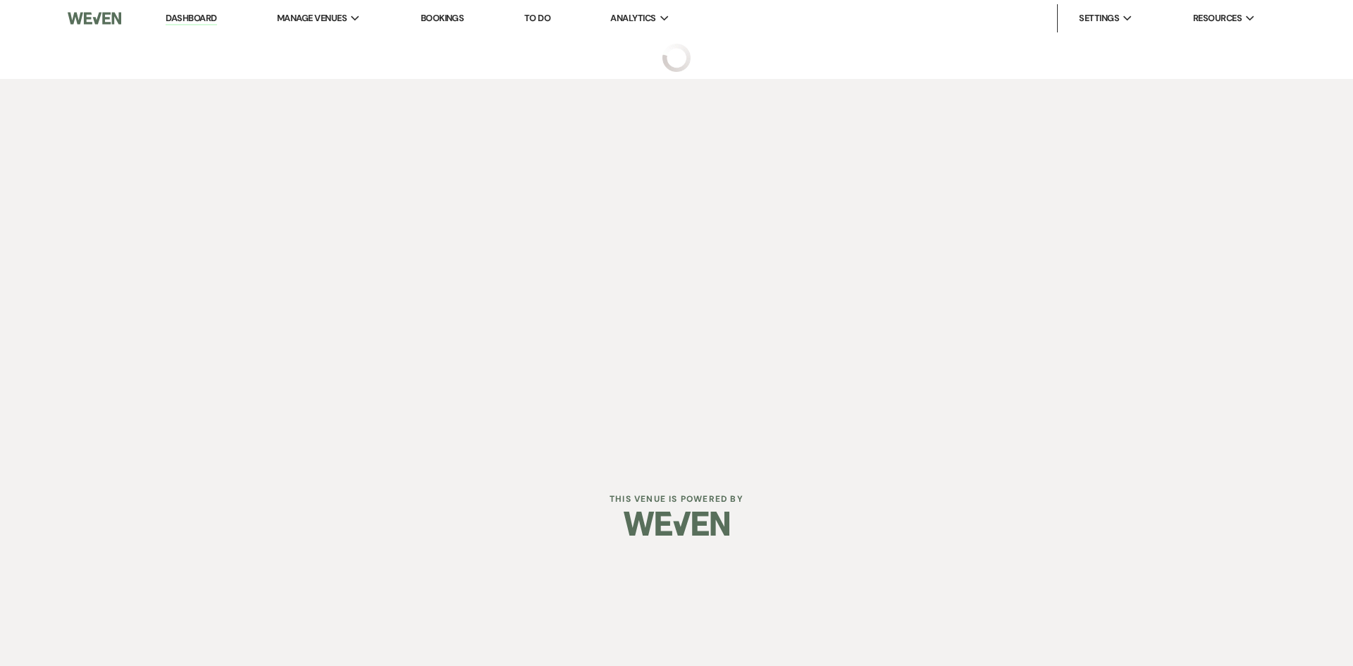
select select "5"
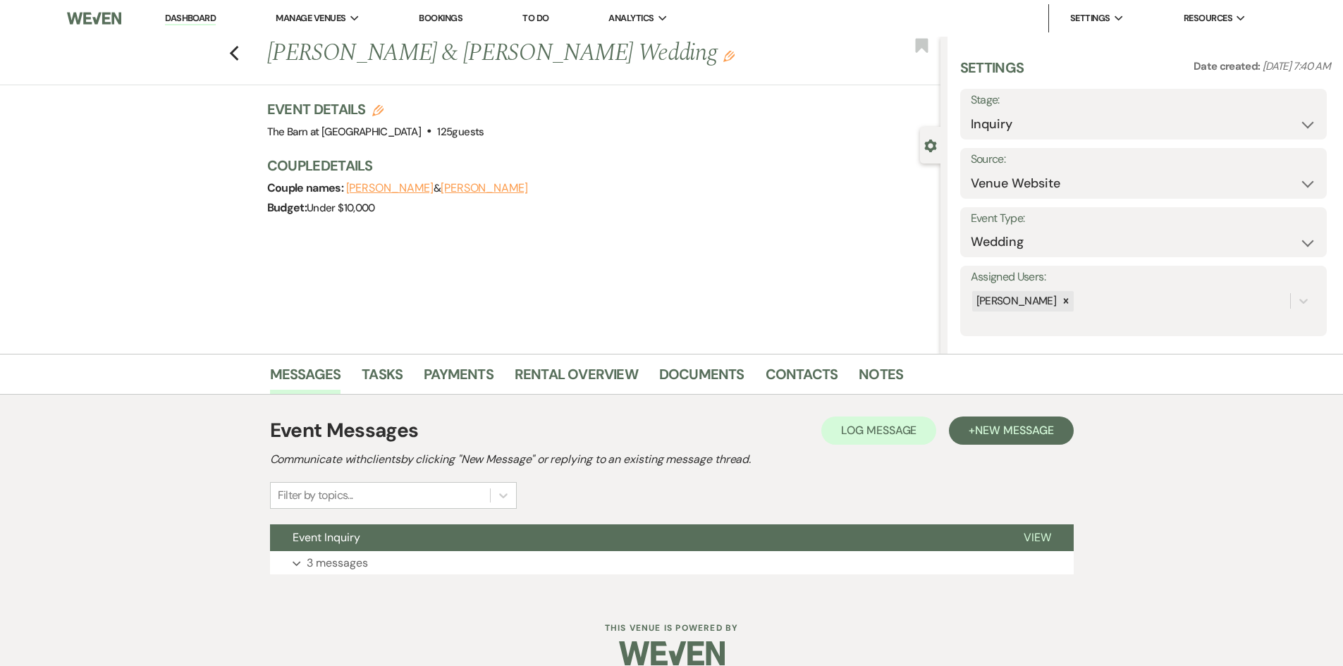
scroll to position [20, 0]
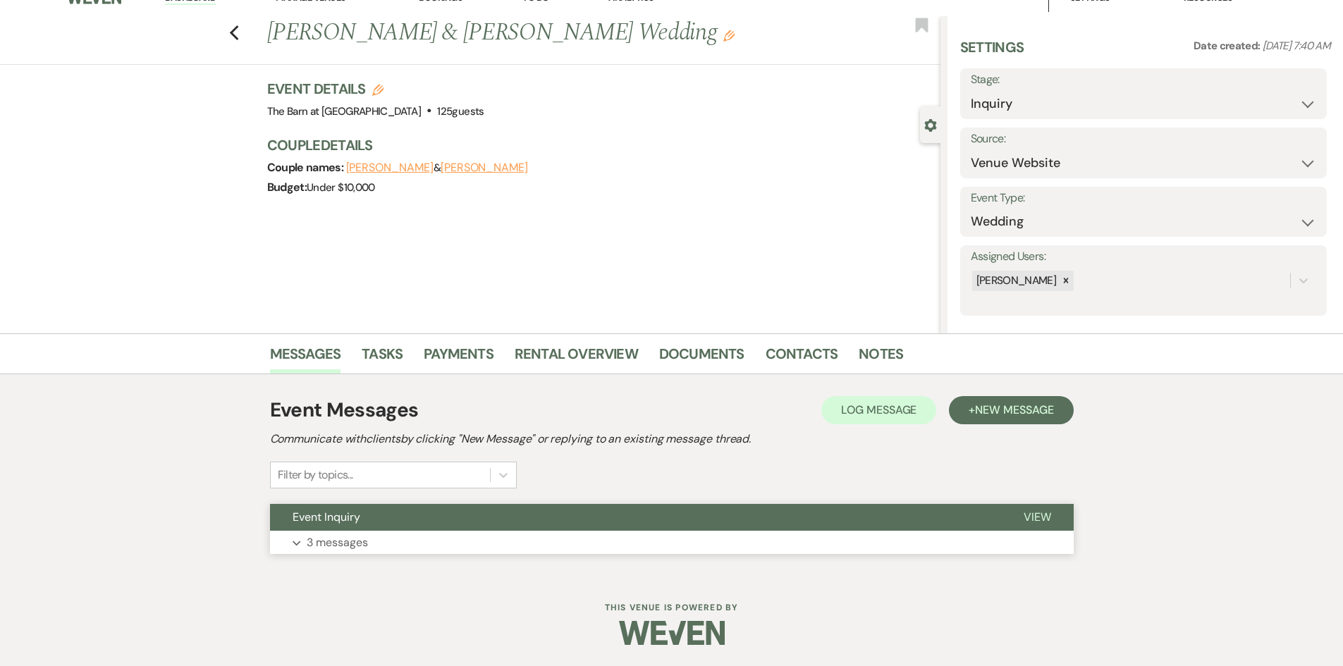
click at [336, 545] on p "3 messages" at bounding box center [337, 543] width 61 height 18
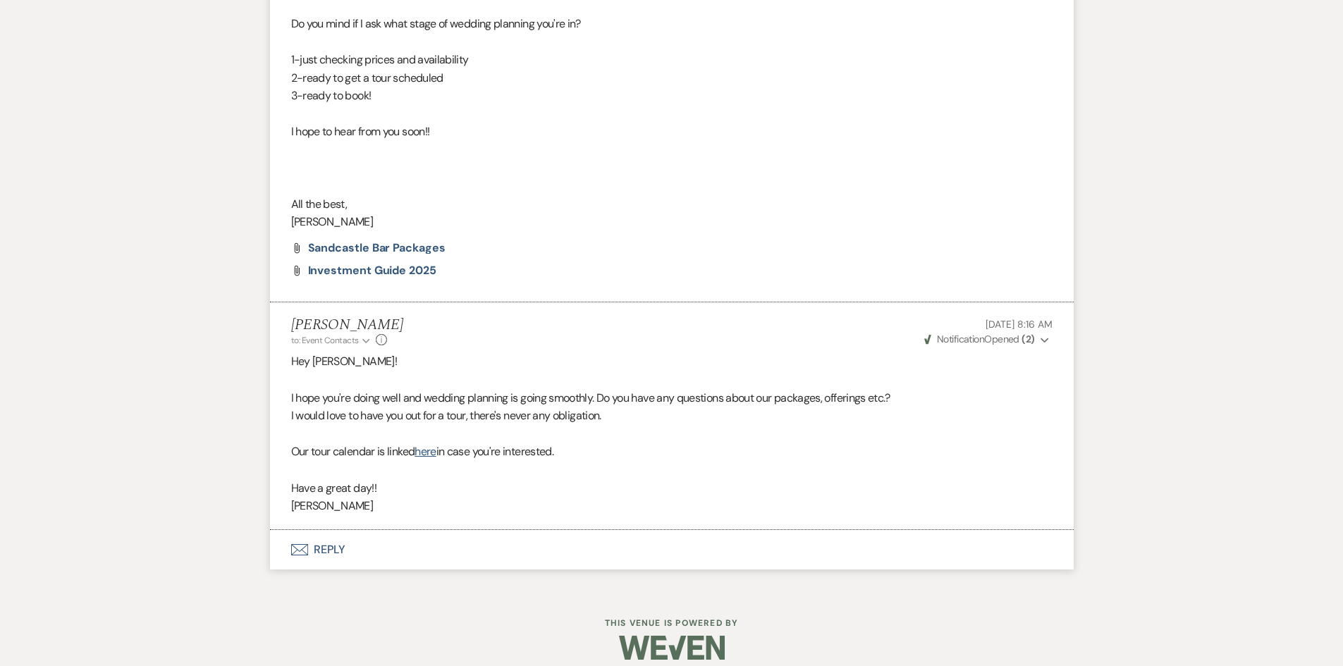
scroll to position [960, 0]
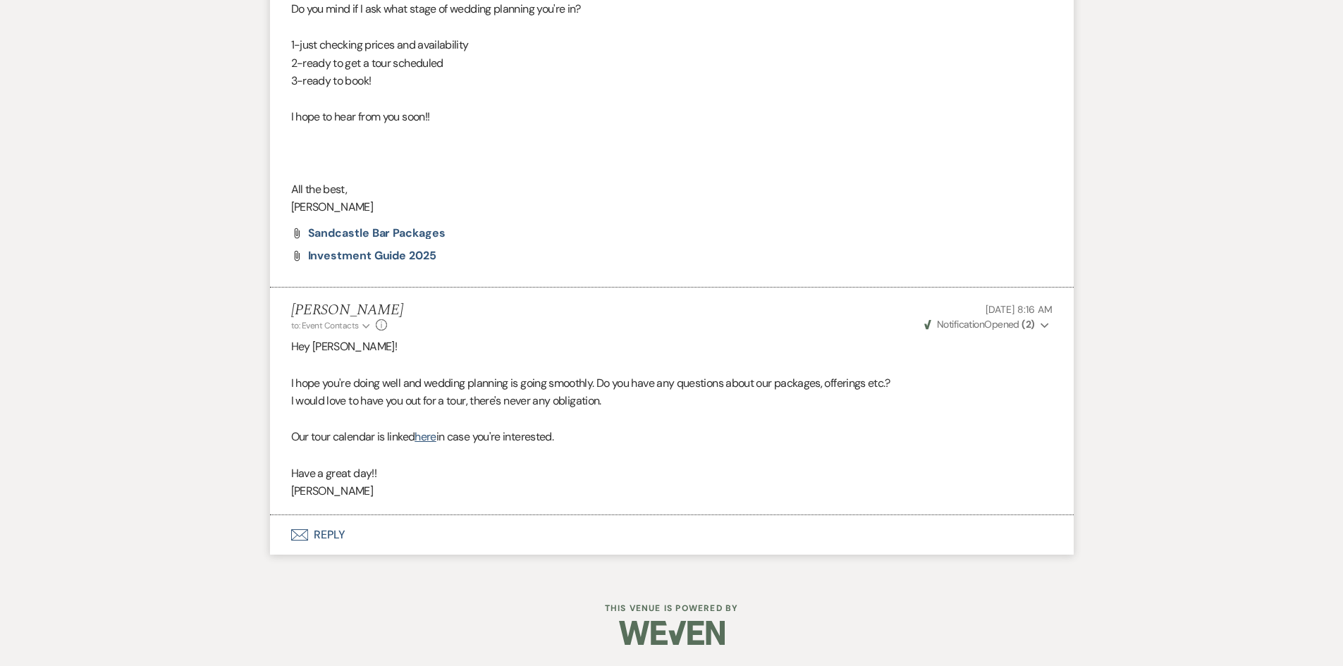
scroll to position [893, 0]
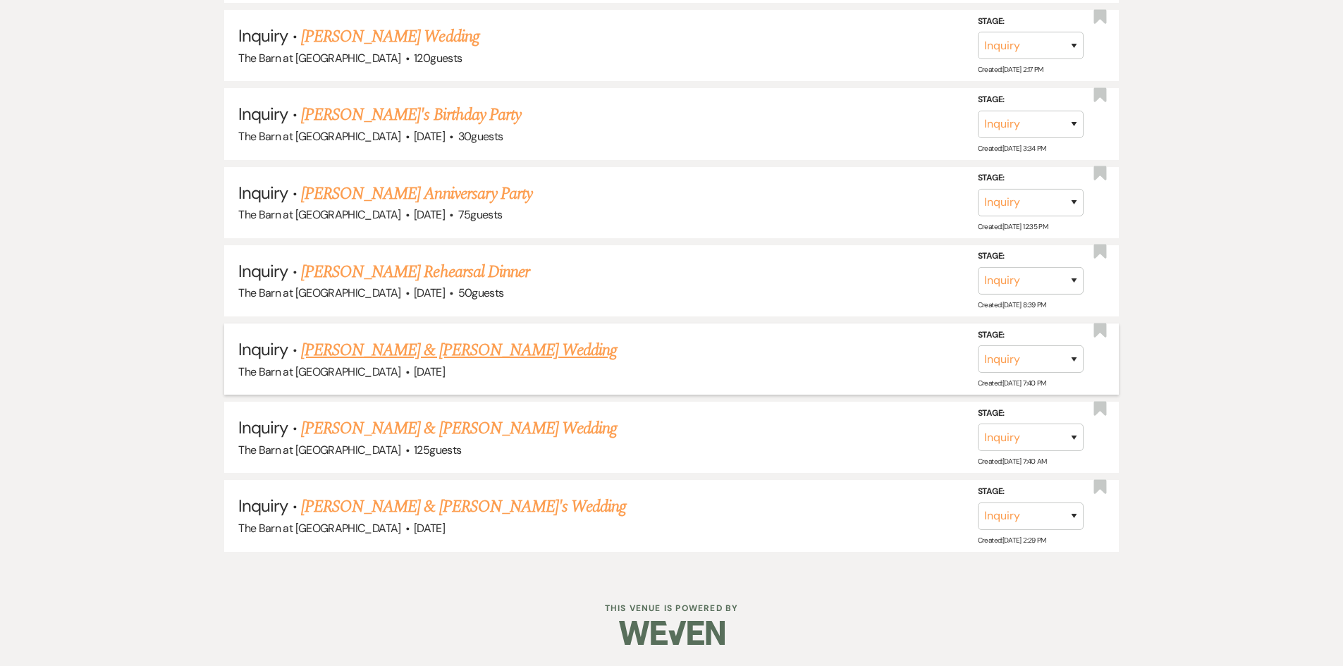
click at [465, 353] on link "[PERSON_NAME] & [PERSON_NAME] Wedding" at bounding box center [459, 350] width 316 height 25
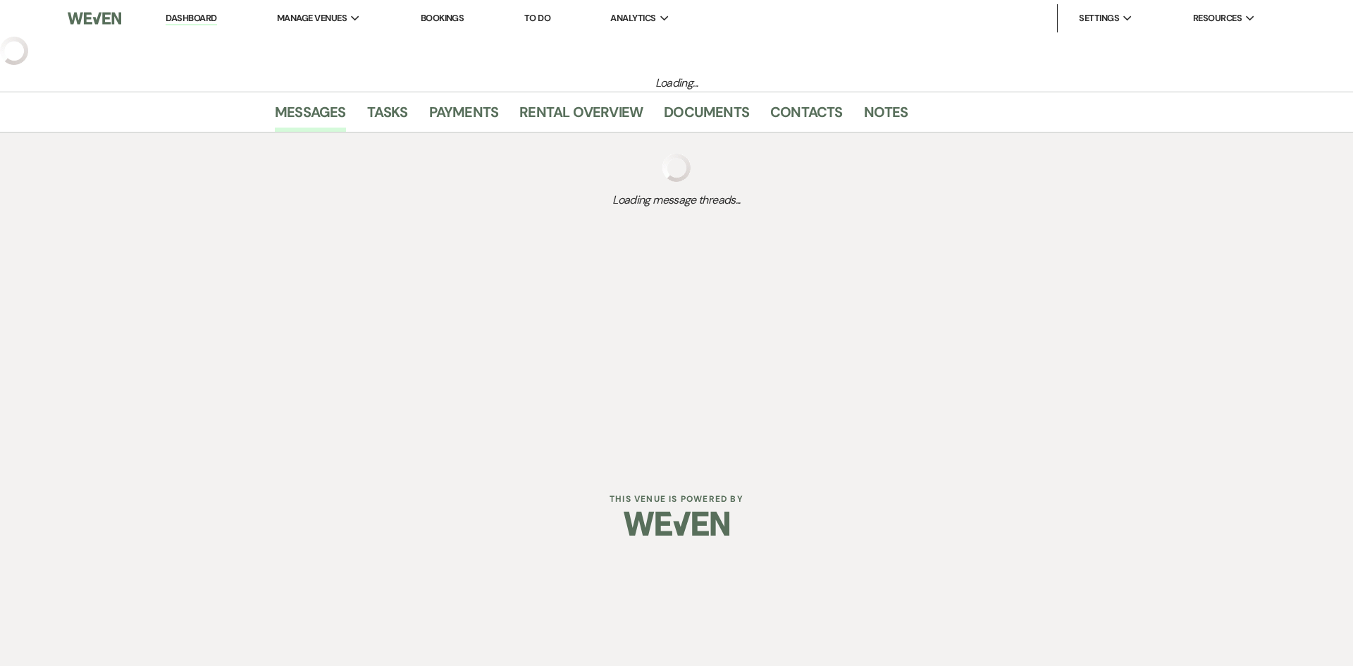
select select "5"
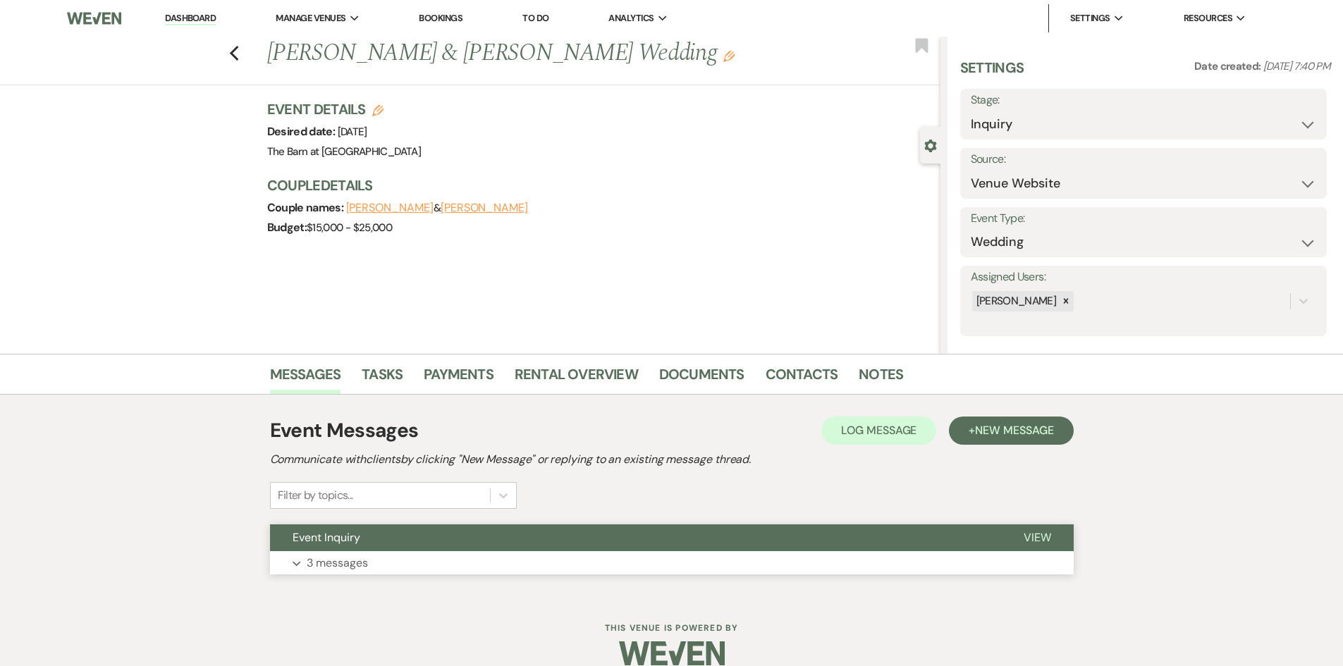
click at [347, 562] on p "3 messages" at bounding box center [337, 563] width 61 height 18
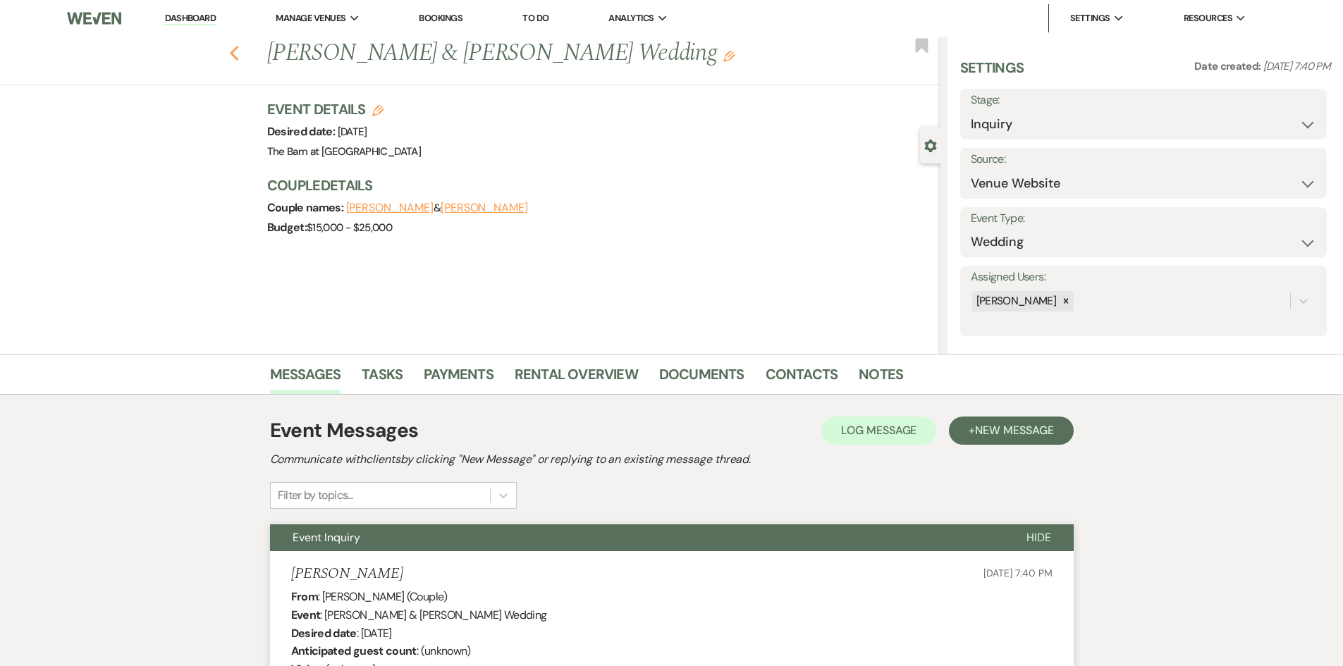
click at [240, 54] on icon "Previous" at bounding box center [234, 53] width 11 height 17
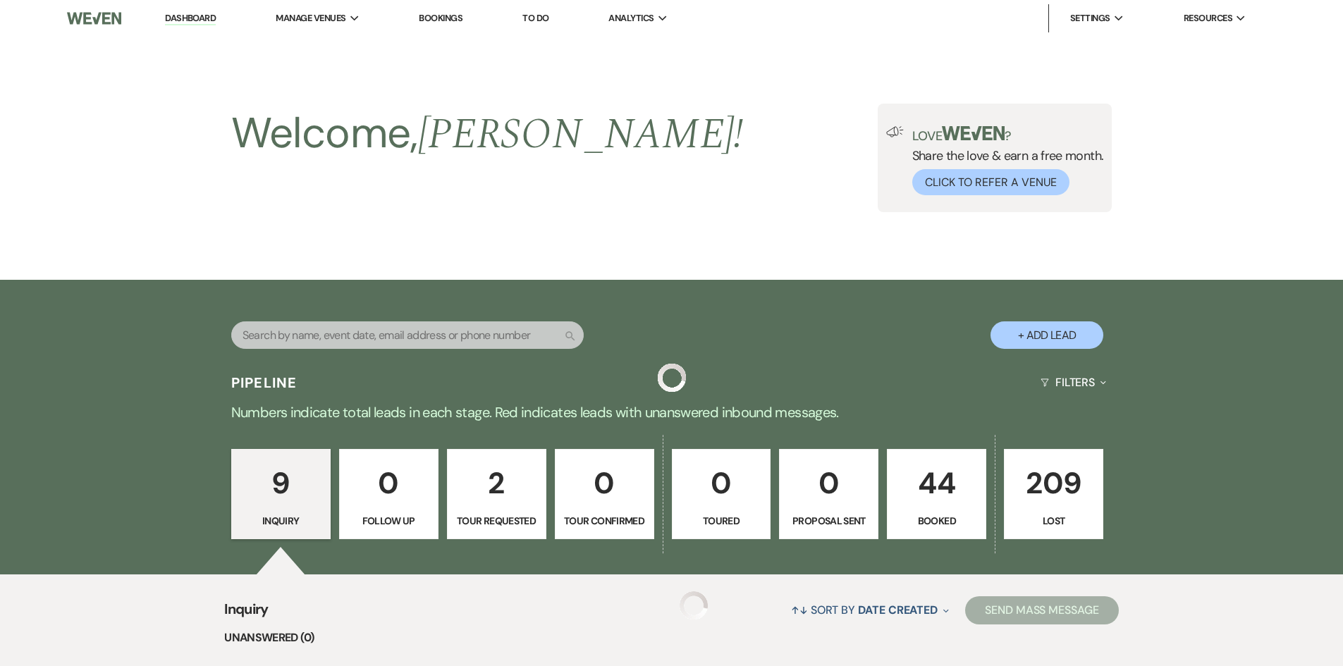
scroll to position [893, 0]
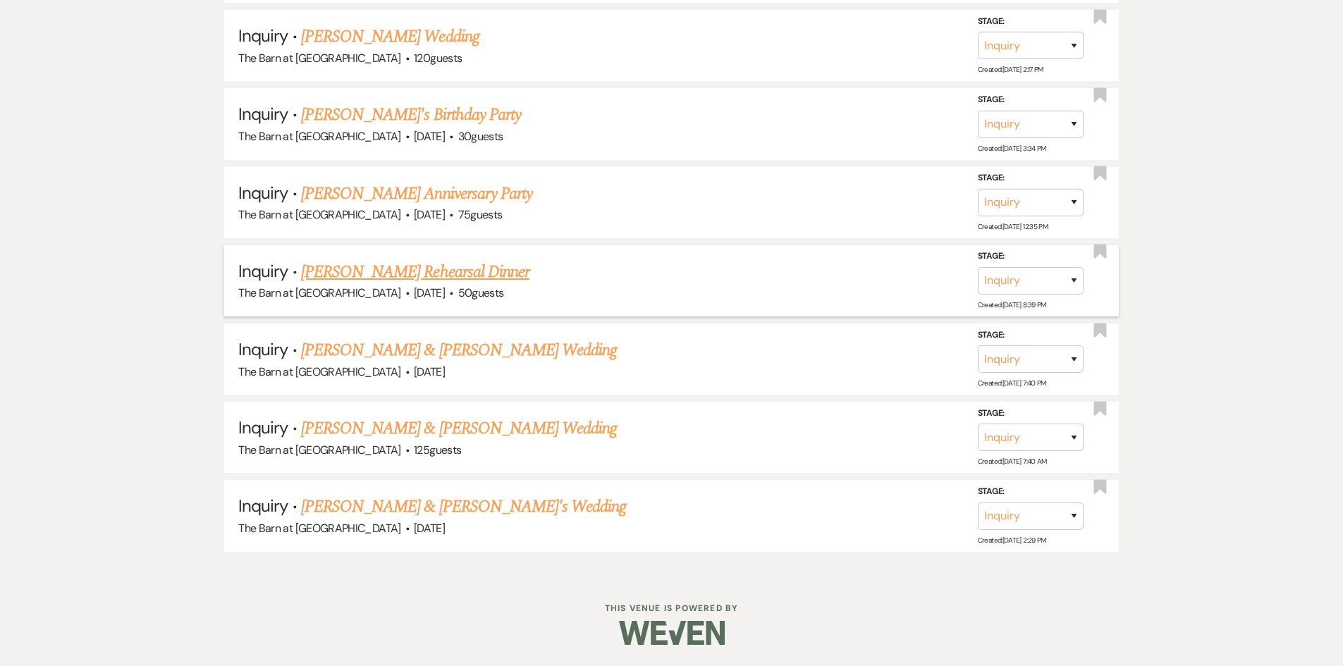
click at [367, 269] on link "[PERSON_NAME] Rehearsal Dinner" at bounding box center [415, 271] width 228 height 25
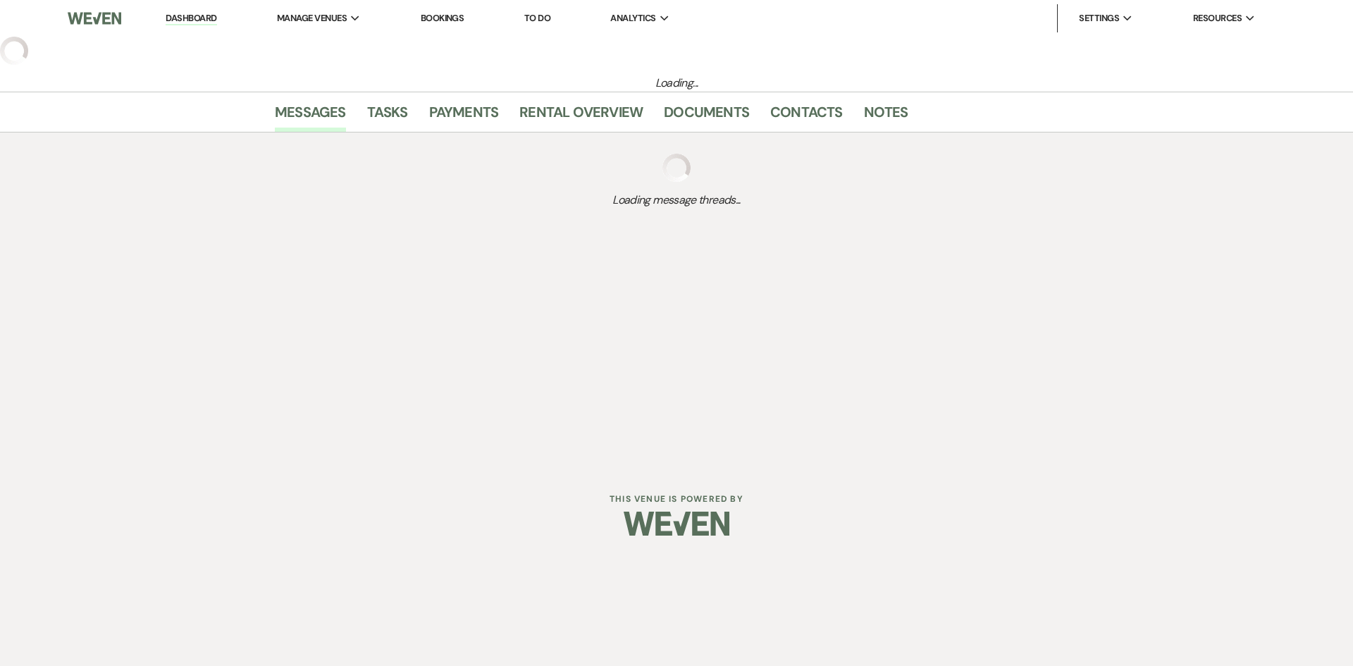
select select "5"
select select "11"
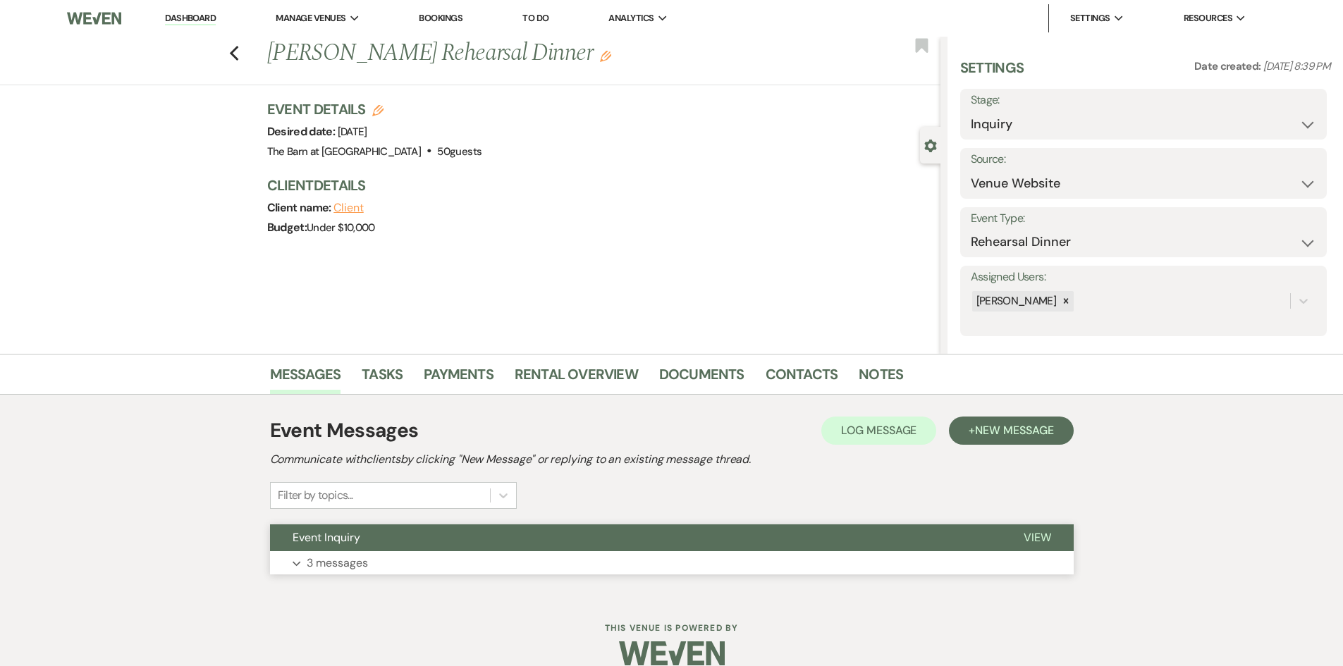
click at [336, 549] on button "Event Inquiry" at bounding box center [635, 537] width 731 height 27
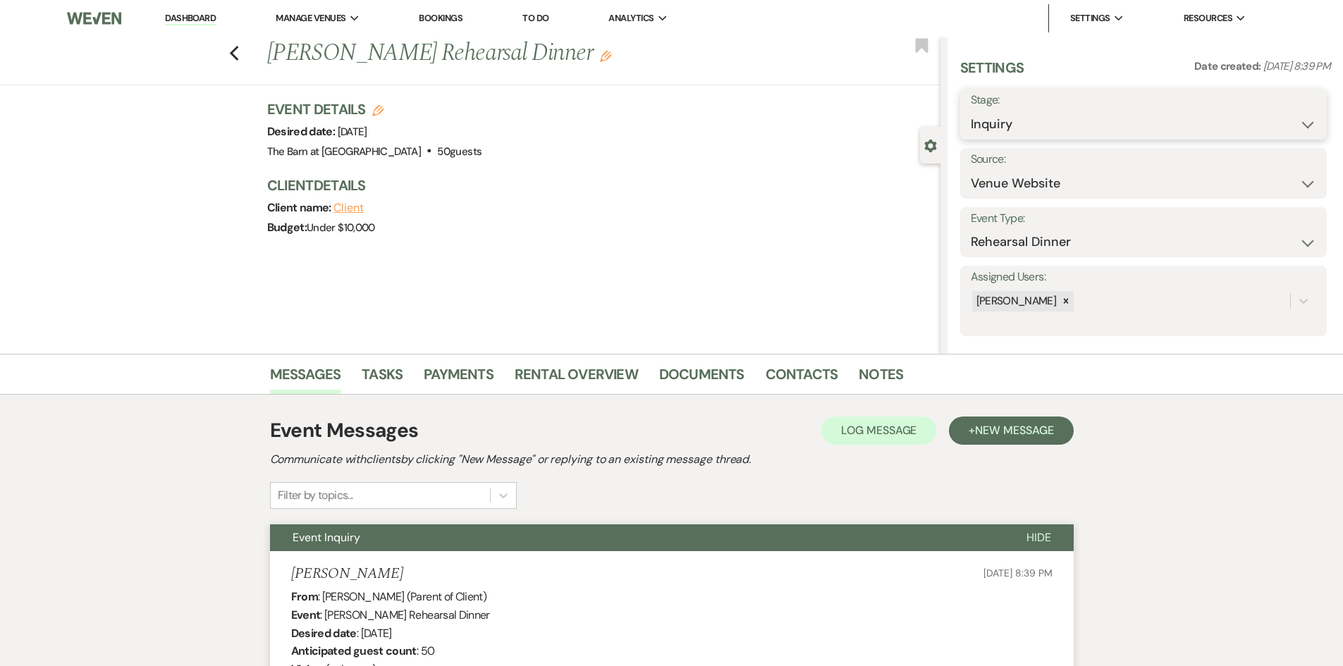
click at [1014, 113] on select "Inquiry Follow Up Tour Requested Tour Confirmed Toured Proposal Sent Booked Lost" at bounding box center [1143, 124] width 345 height 27
select select "8"
click at [971, 111] on select "Inquiry Follow Up Tour Requested Tour Confirmed Toured Proposal Sent Booked Lost" at bounding box center [1143, 124] width 345 height 27
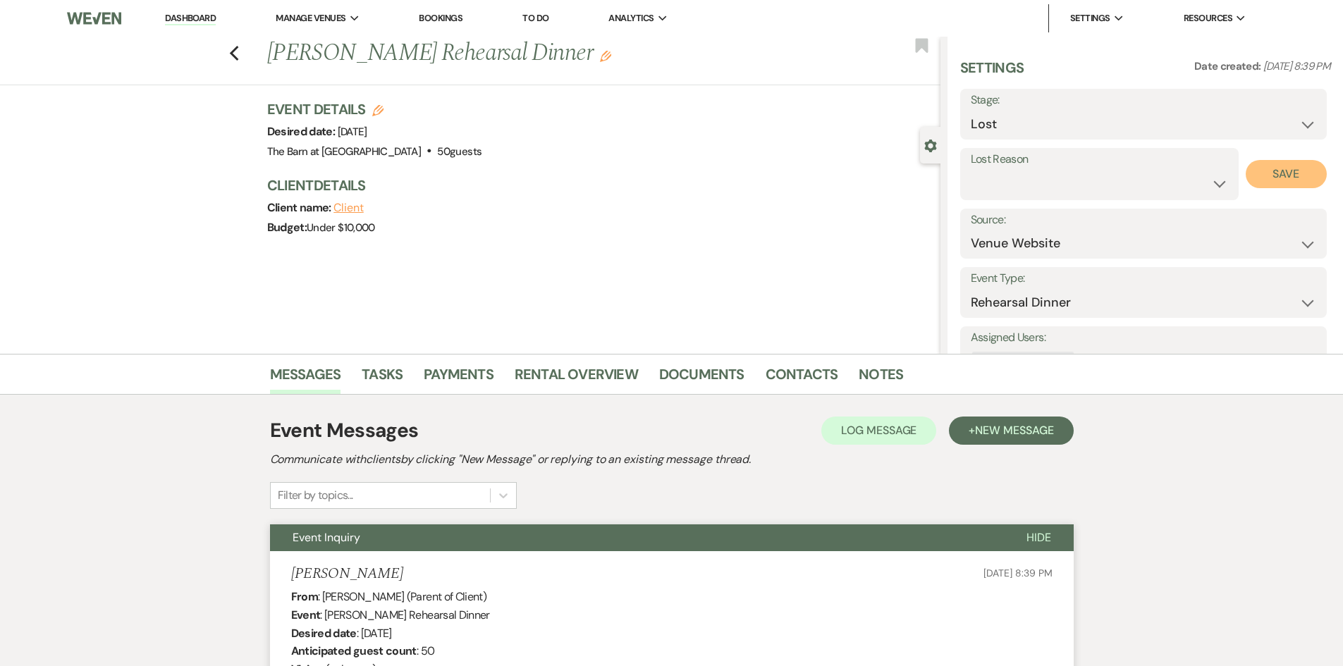
click at [1267, 182] on button "Save" at bounding box center [1286, 174] width 81 height 28
click at [250, 60] on div "Previous [PERSON_NAME] Rehearsal Dinner Edit Bookmark" at bounding box center [466, 61] width 947 height 49
click at [238, 56] on use "button" at bounding box center [233, 54] width 9 height 16
select select "8"
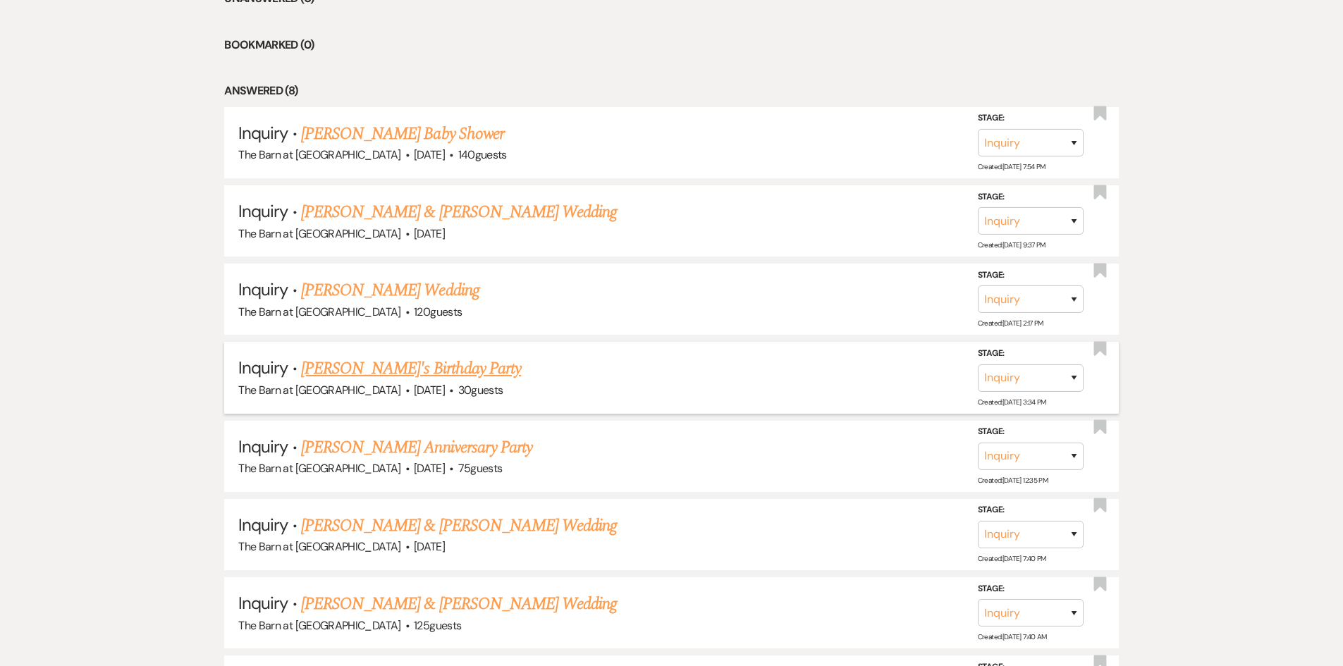
scroll to position [603, 0]
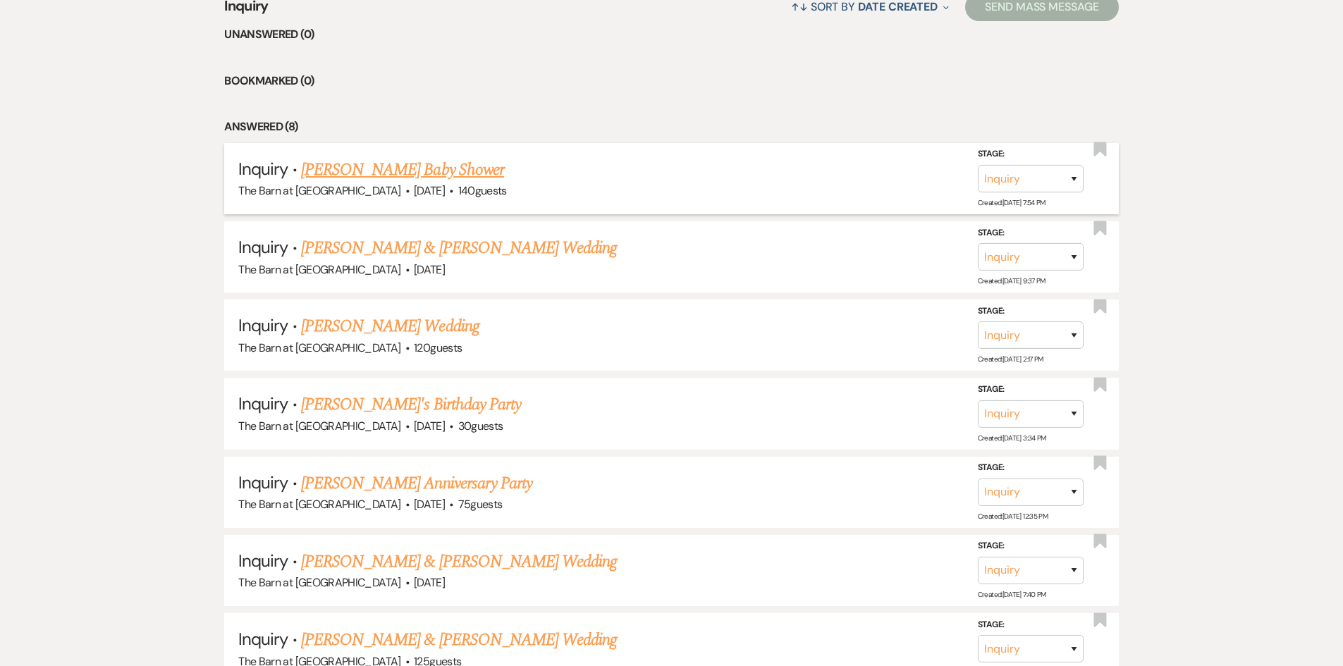
click at [392, 174] on link "[PERSON_NAME] Baby Shower" at bounding box center [402, 169] width 203 height 25
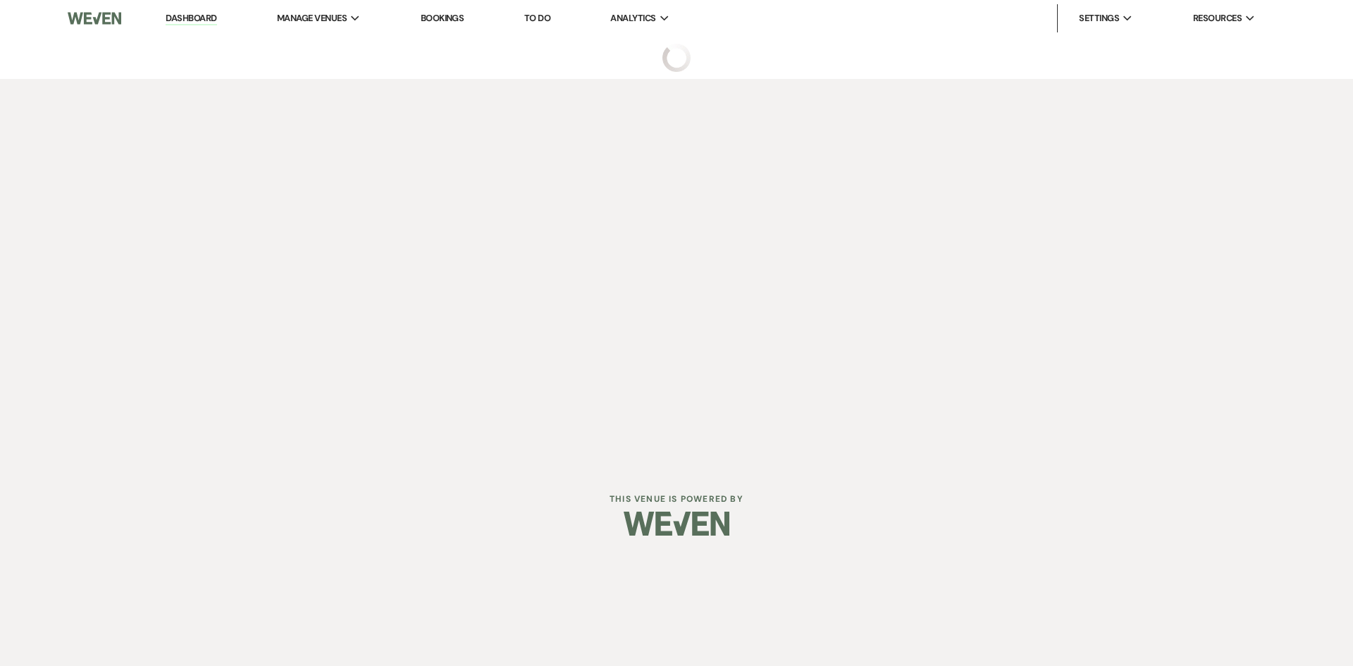
select select "5"
select select "3"
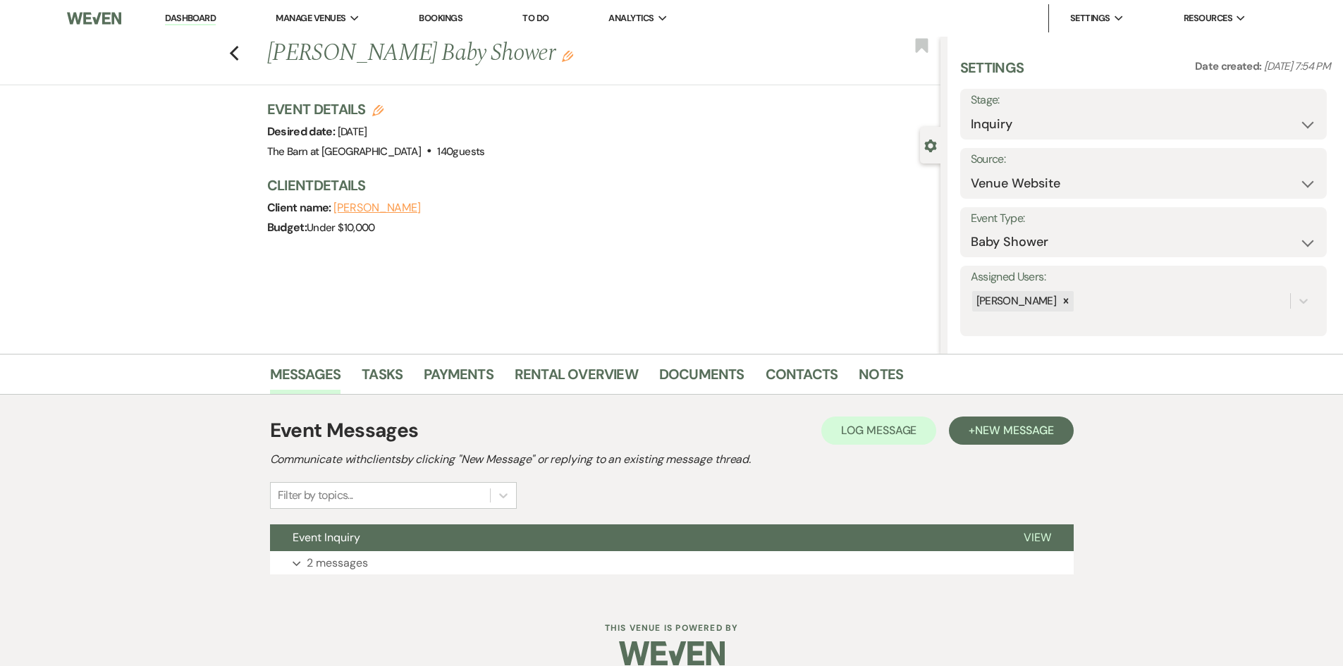
scroll to position [20, 0]
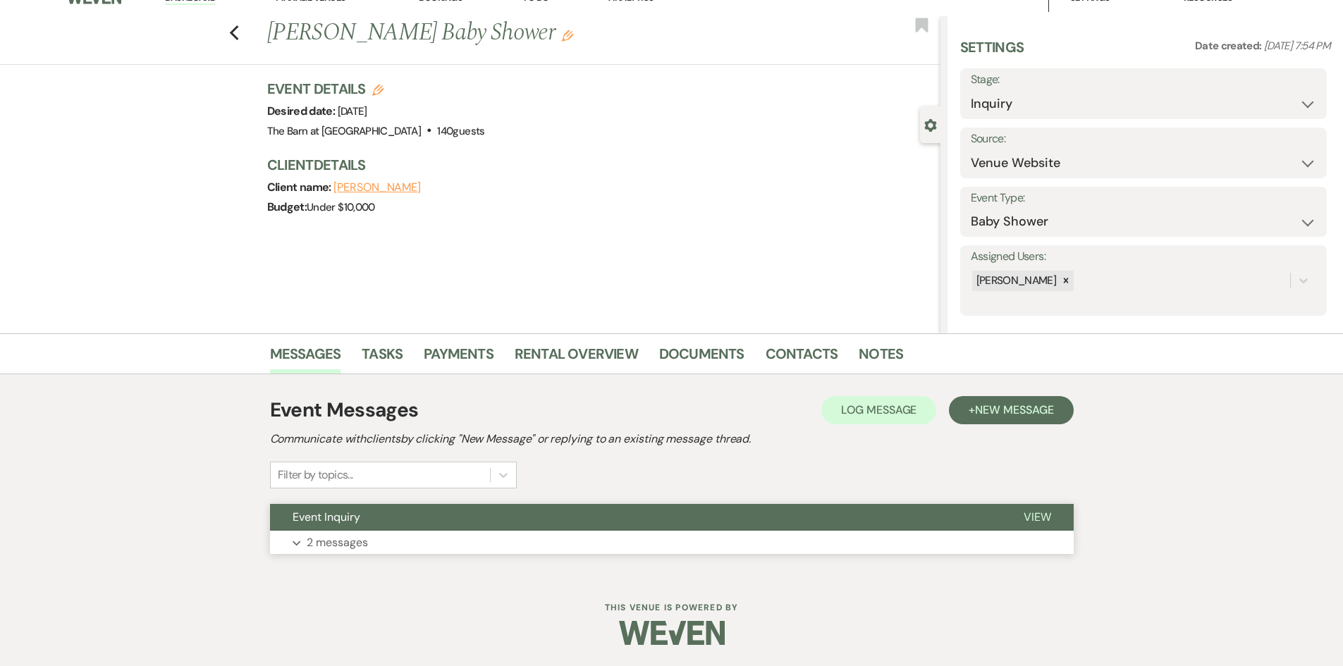
click at [343, 521] on span "Event Inquiry" at bounding box center [327, 517] width 68 height 15
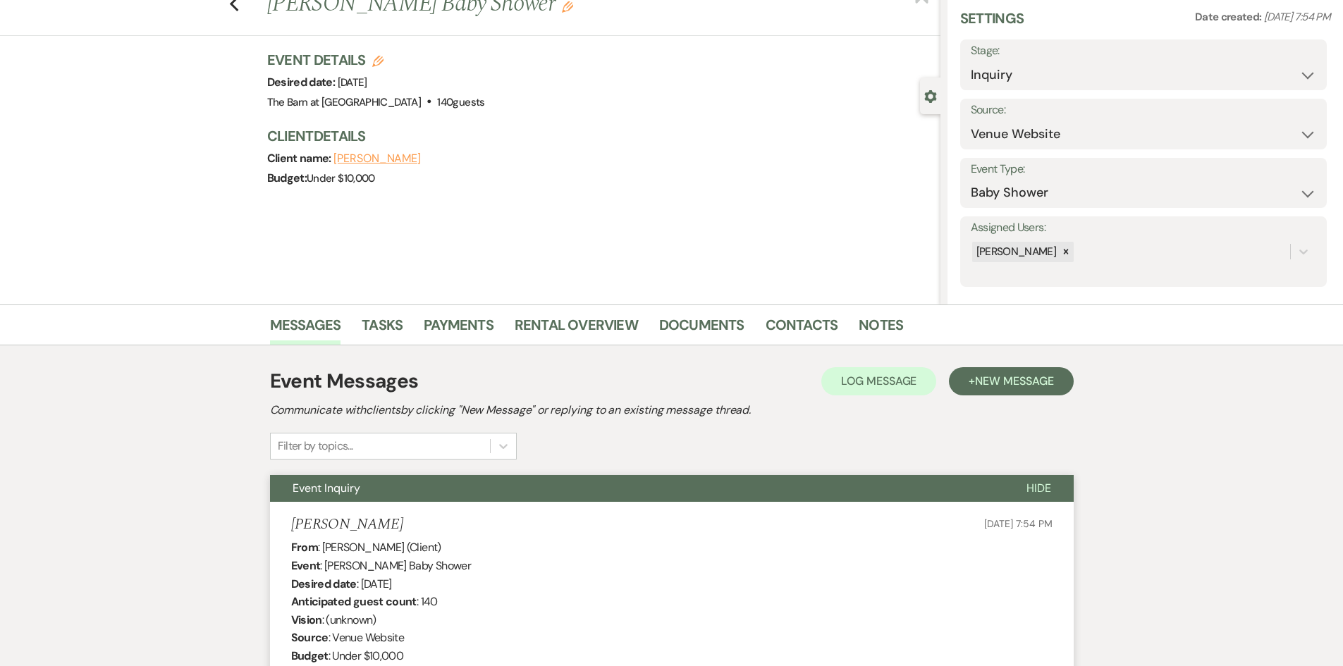
scroll to position [0, 0]
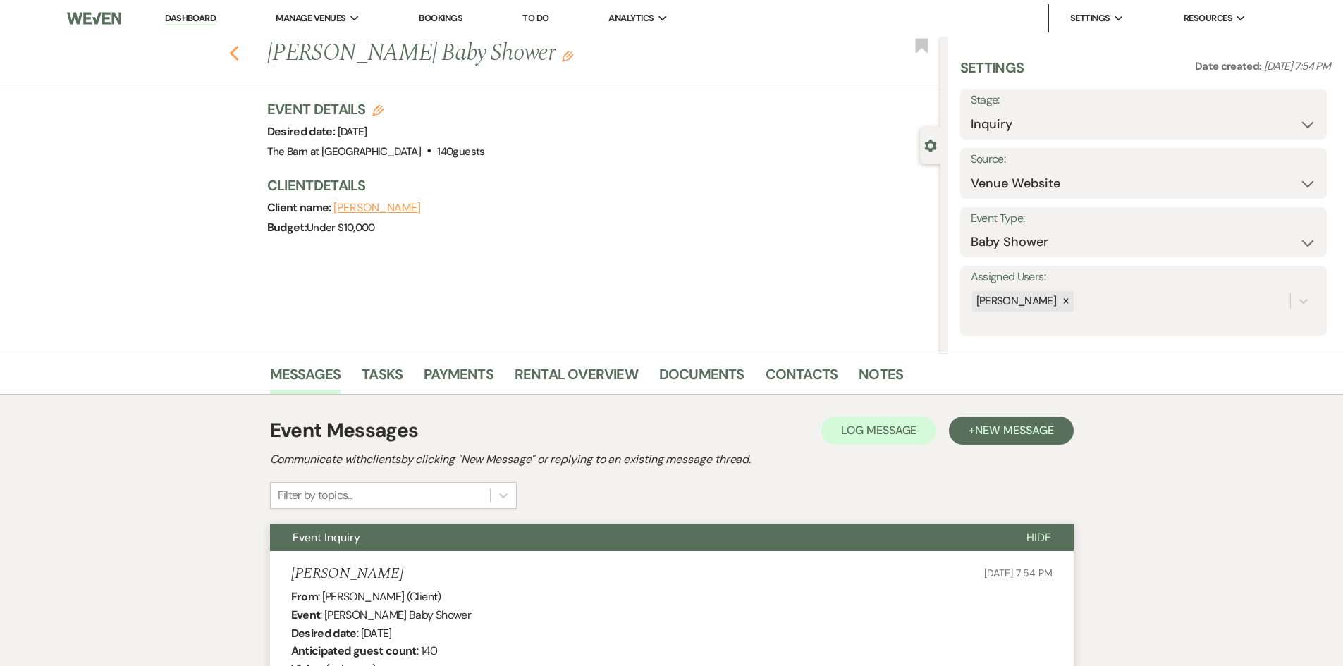
click at [240, 56] on icon "Previous" at bounding box center [234, 53] width 11 height 17
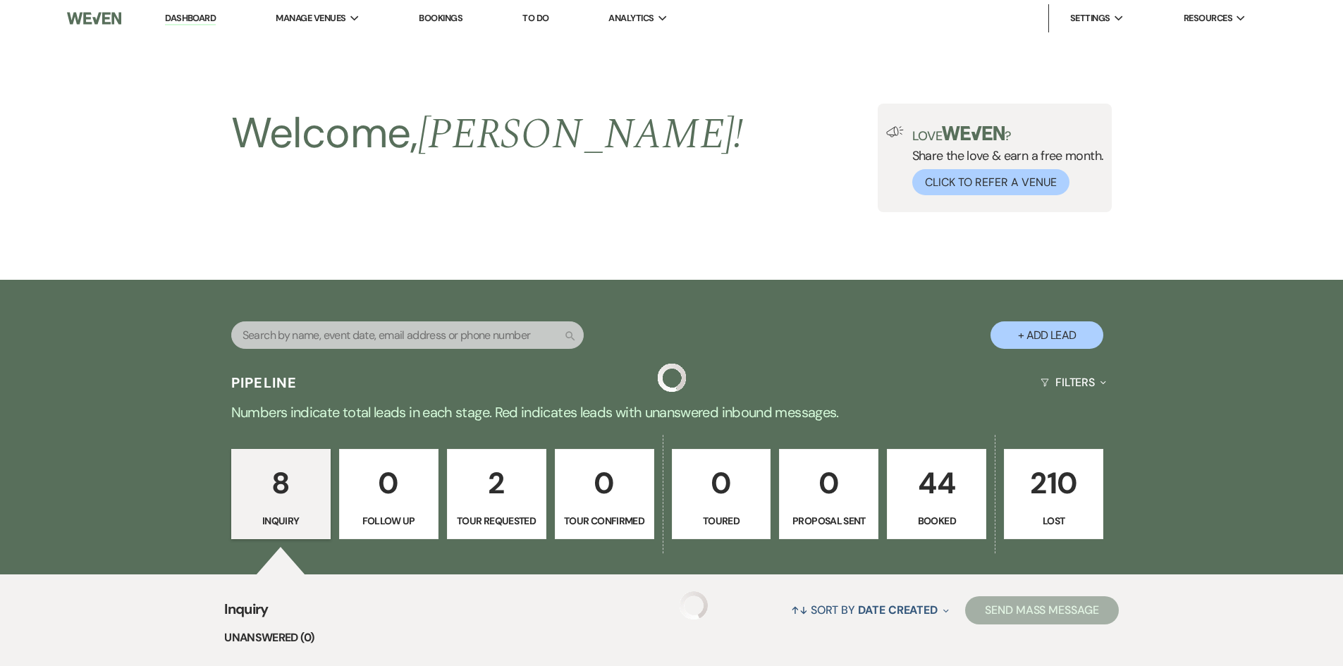
scroll to position [603, 0]
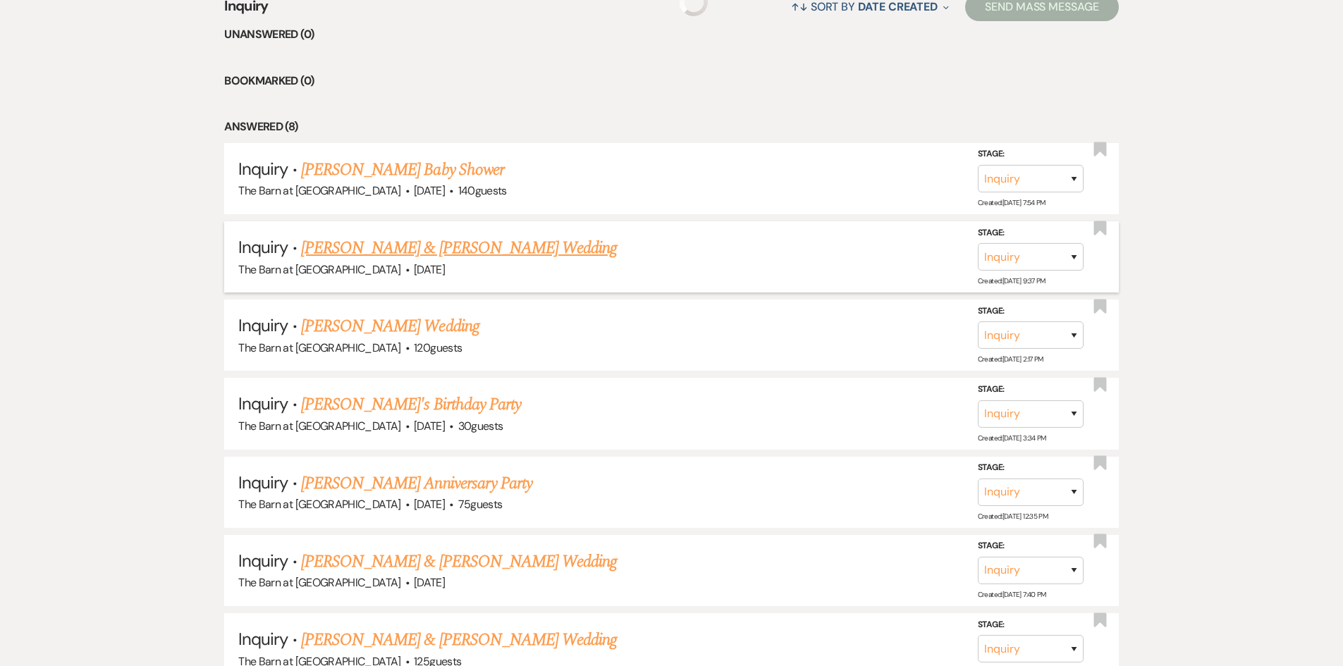
click at [427, 249] on link "[PERSON_NAME] & [PERSON_NAME] Wedding" at bounding box center [459, 247] width 316 height 25
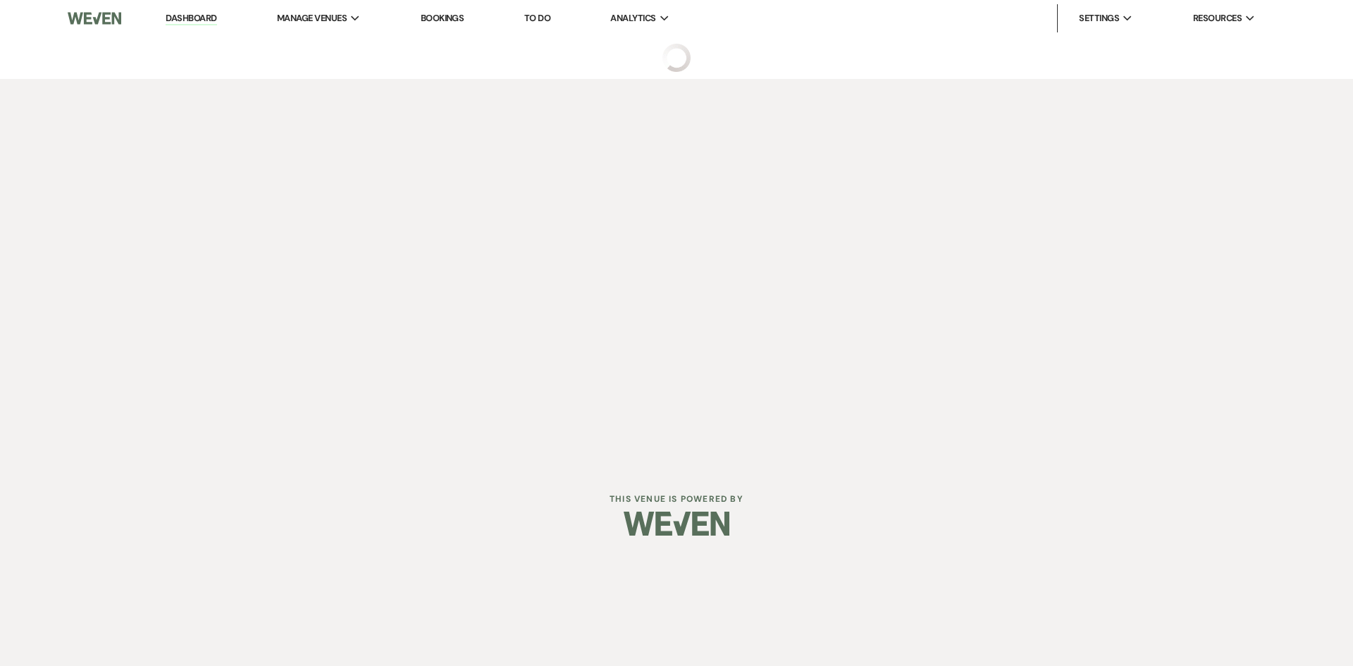
select select "5"
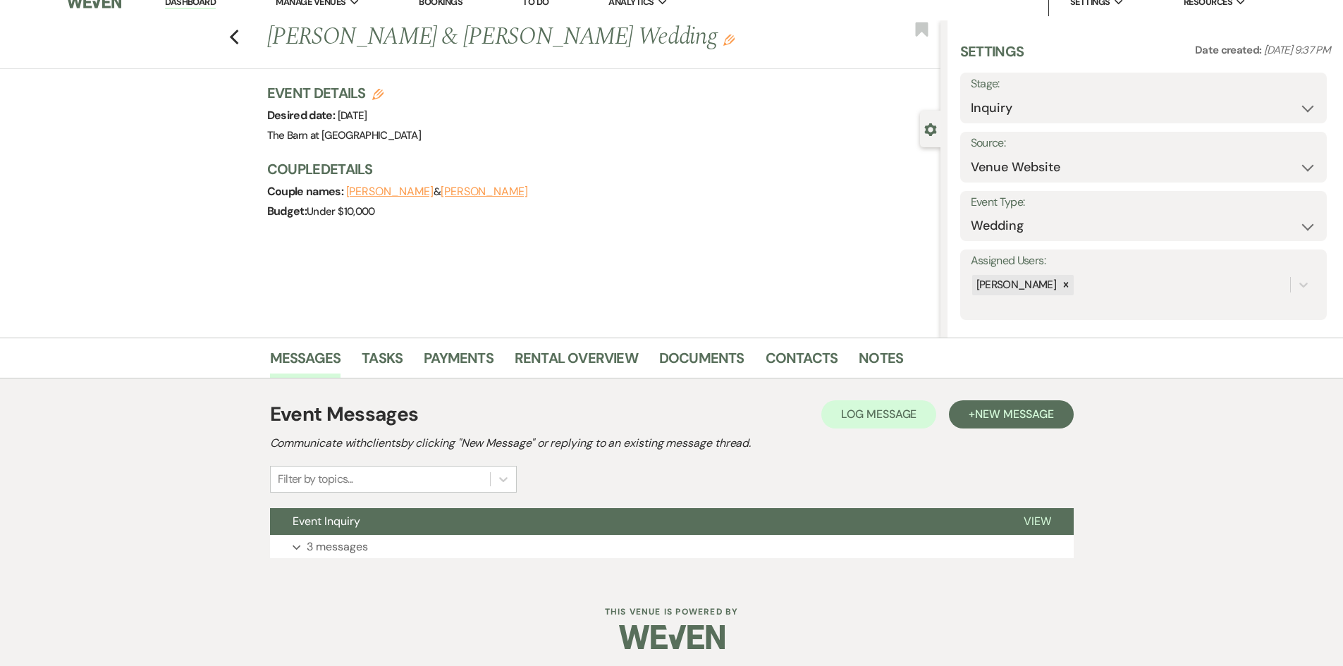
scroll to position [20, 0]
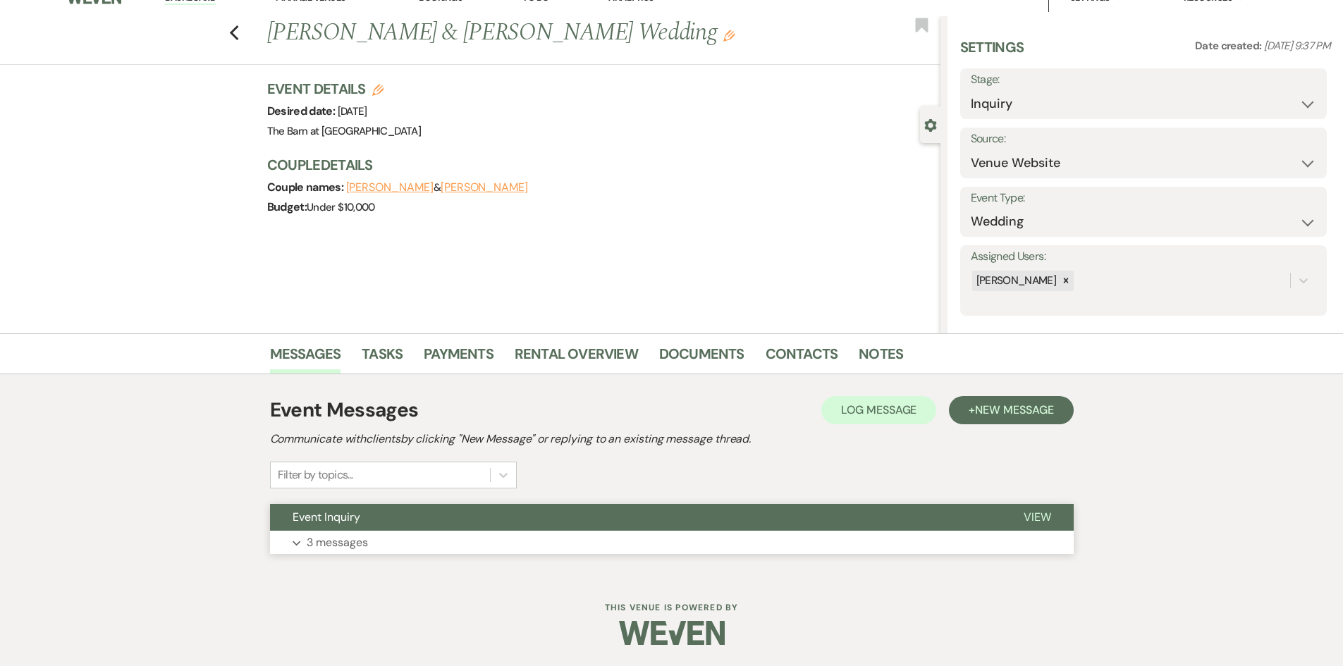
click at [340, 536] on p "3 messages" at bounding box center [337, 543] width 61 height 18
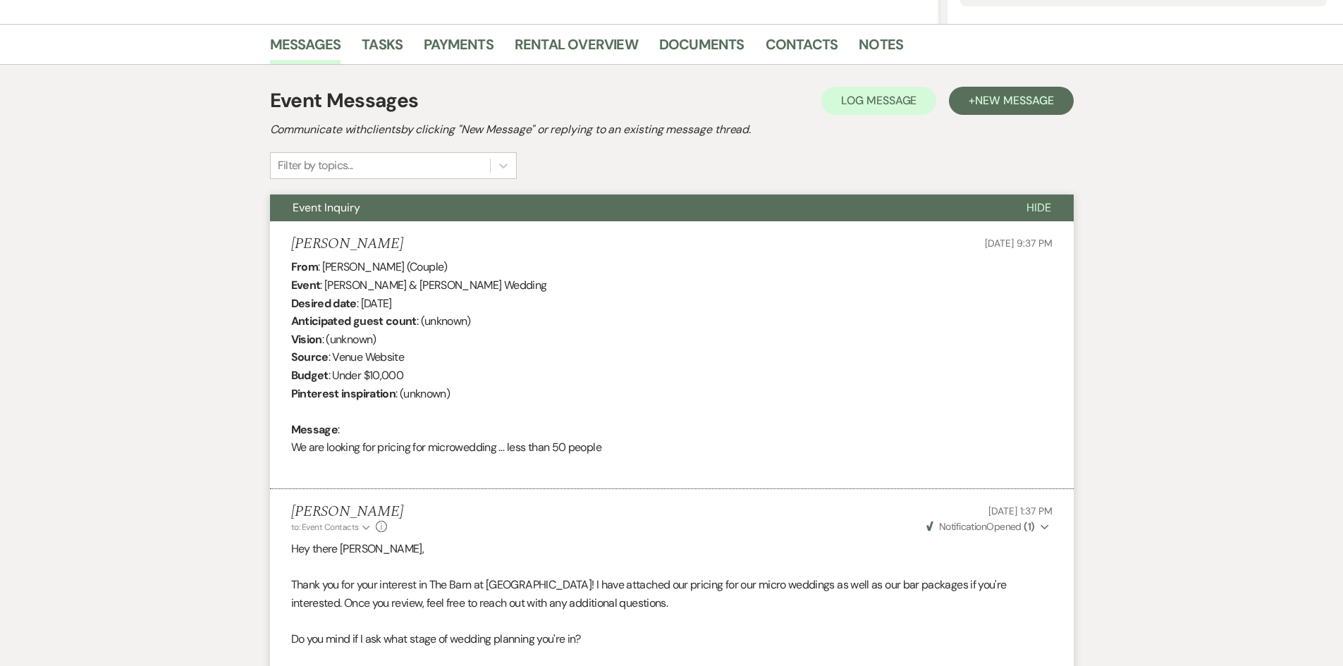
scroll to position [0, 0]
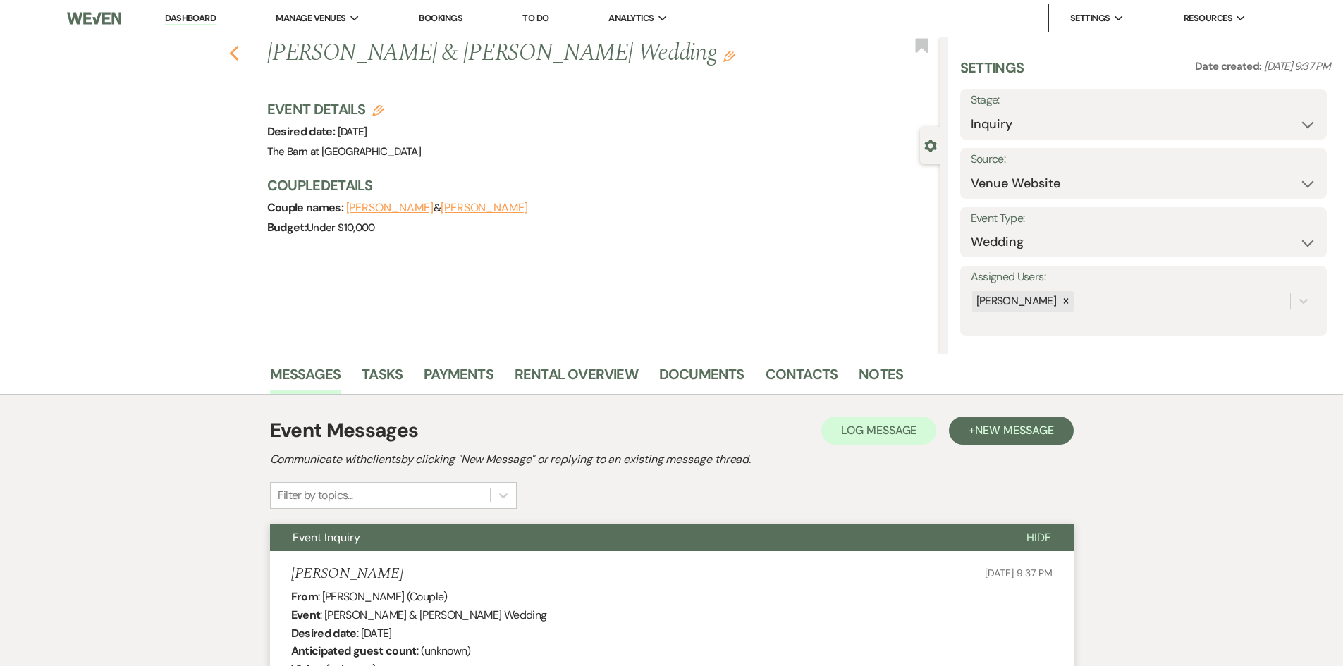
click at [234, 54] on icon "Previous" at bounding box center [234, 53] width 11 height 17
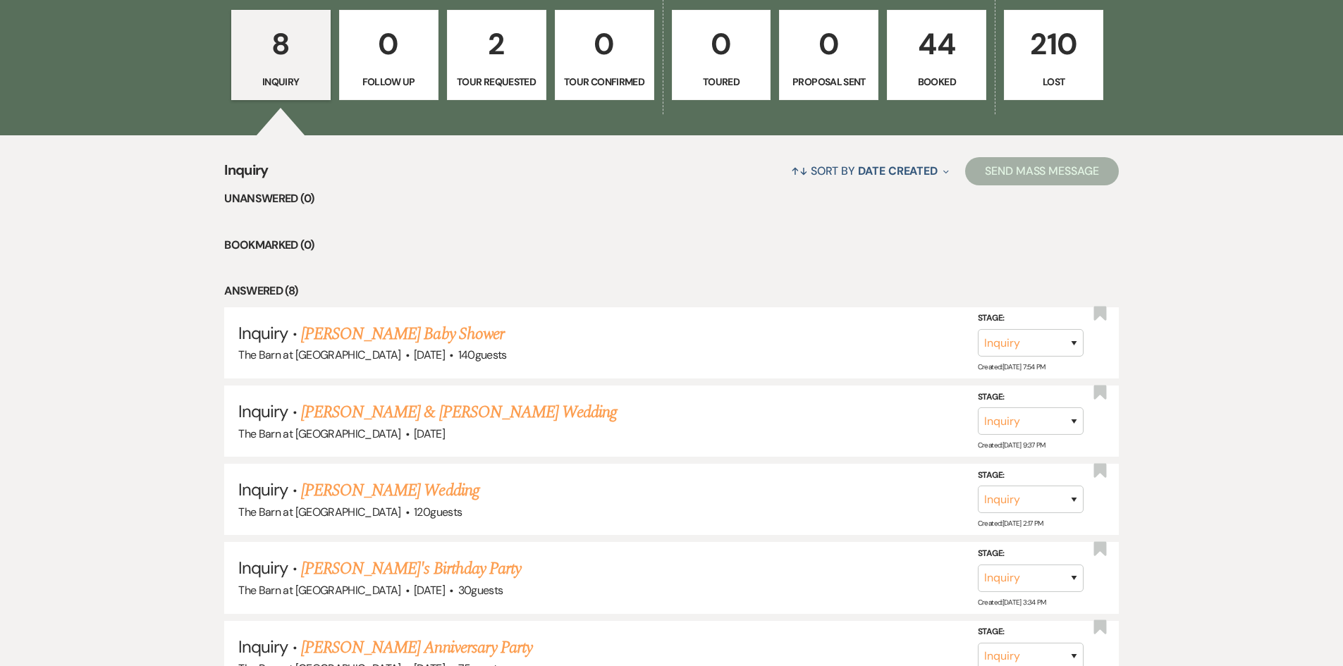
scroll to position [392, 0]
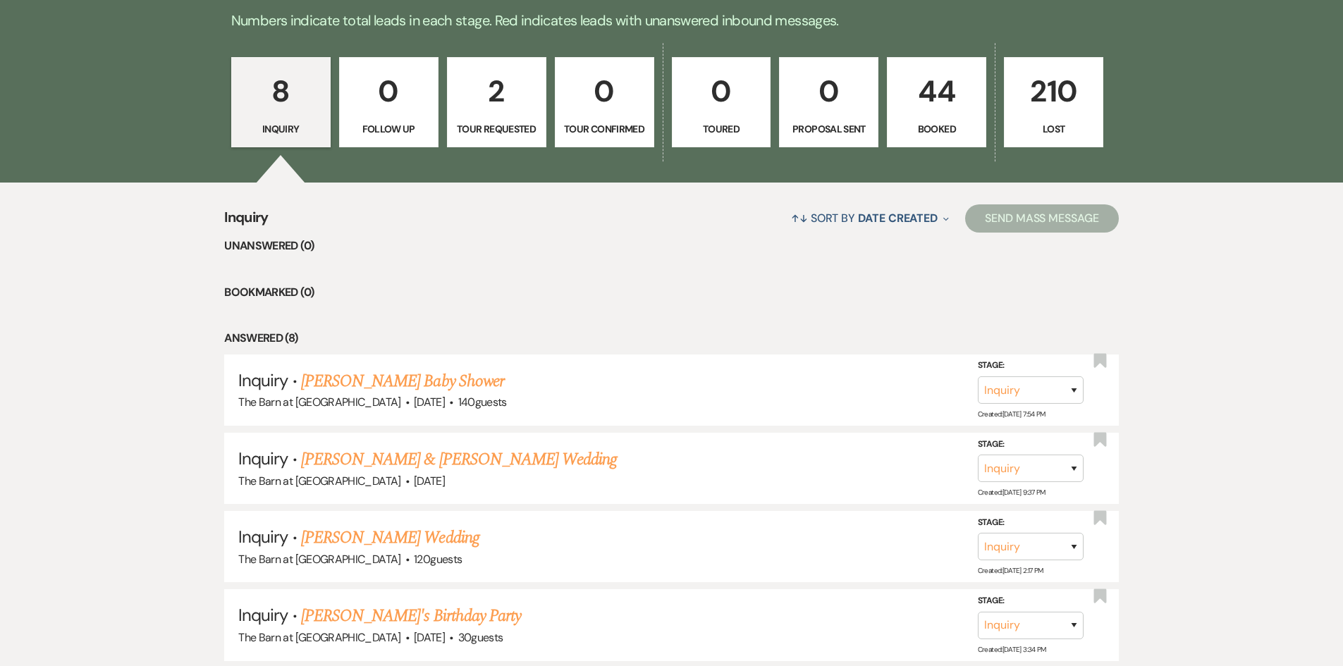
click at [966, 104] on p "44" at bounding box center [936, 91] width 81 height 47
